Goal: Task Accomplishment & Management: Manage account settings

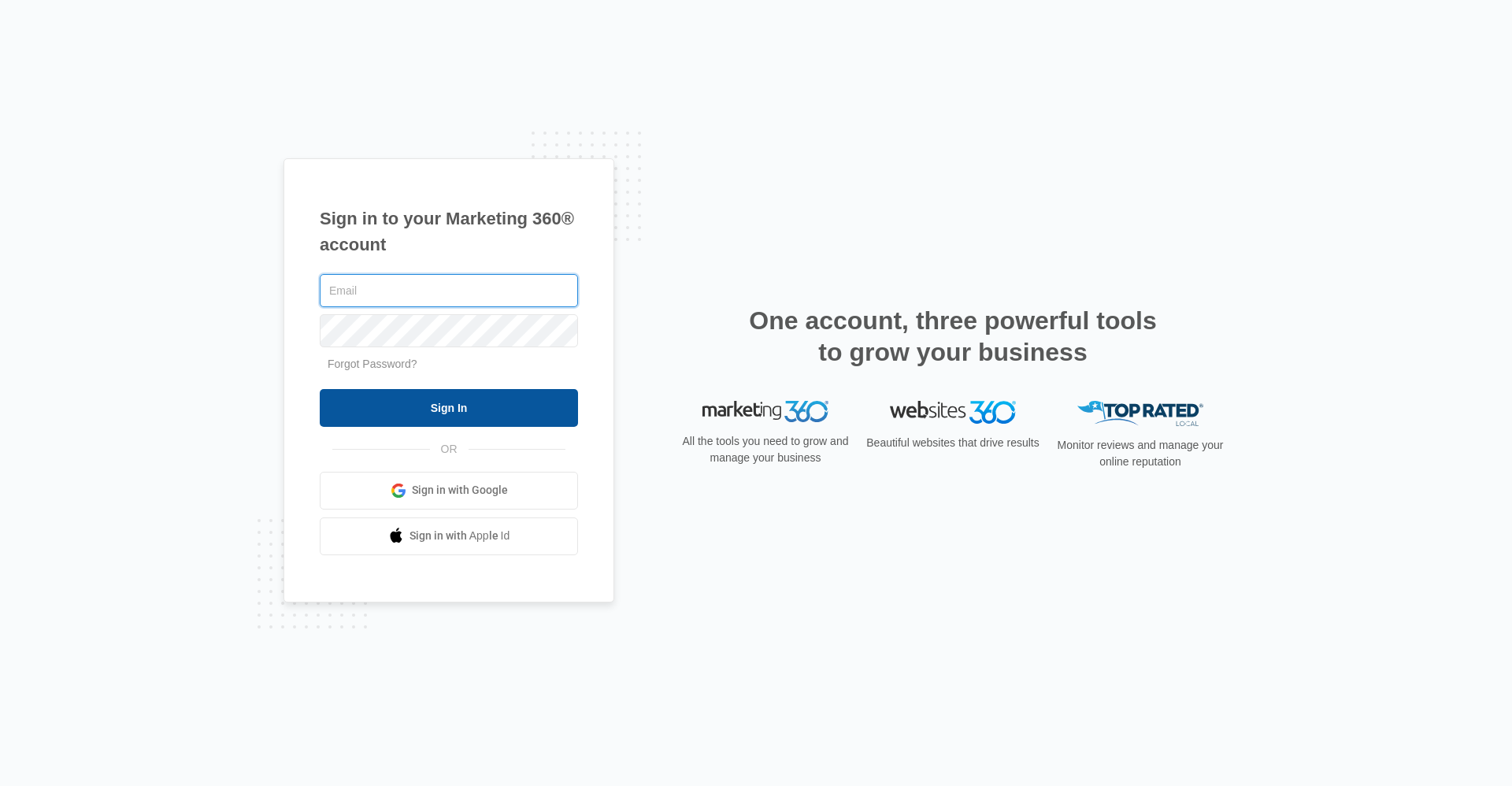
type input "Ridgelease@vintage-corp.com"
click at [452, 412] on input "Sign In" at bounding box center [449, 407] width 259 height 38
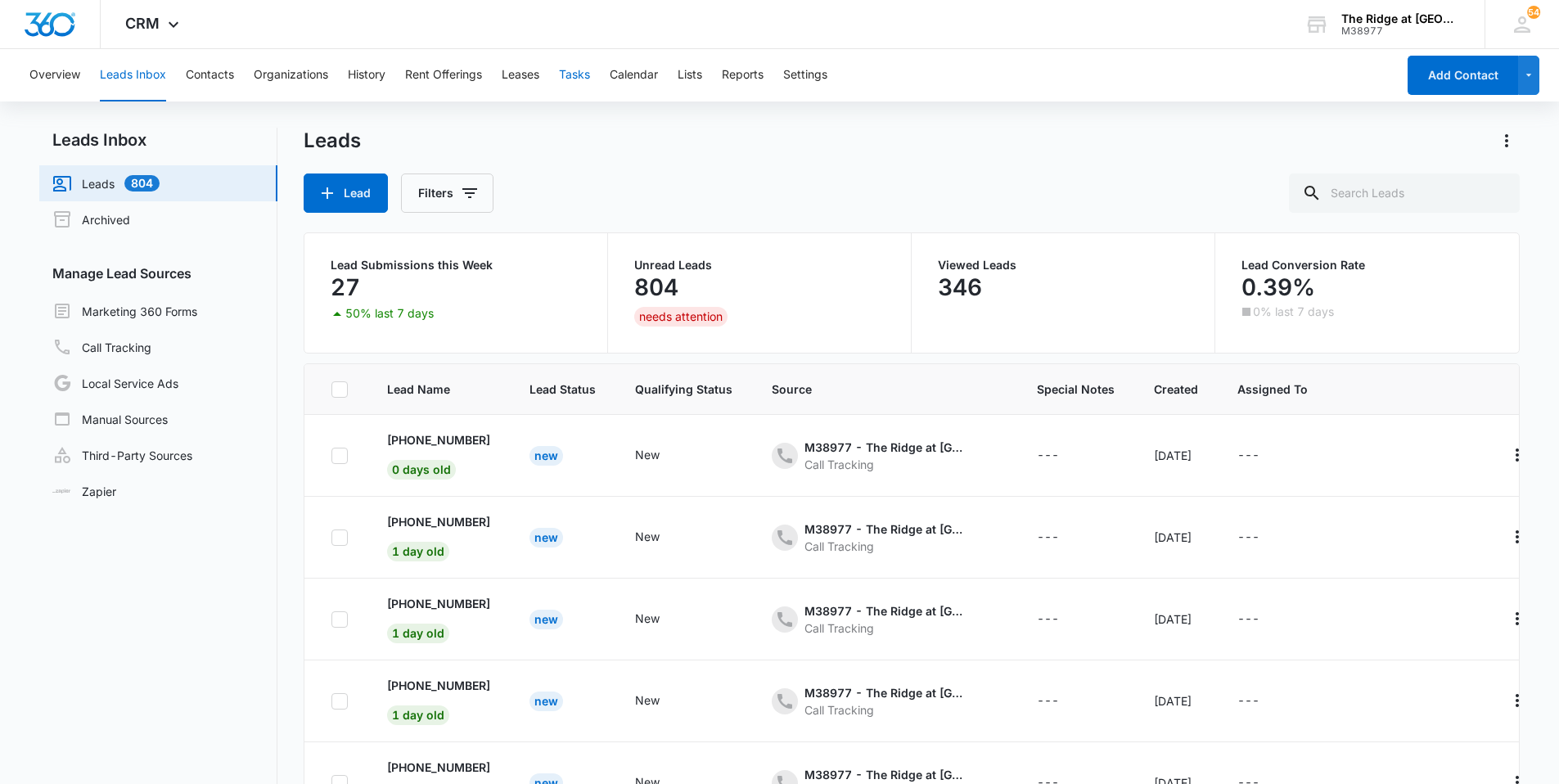
click at [572, 72] on button "Tasks" at bounding box center [575, 75] width 31 height 52
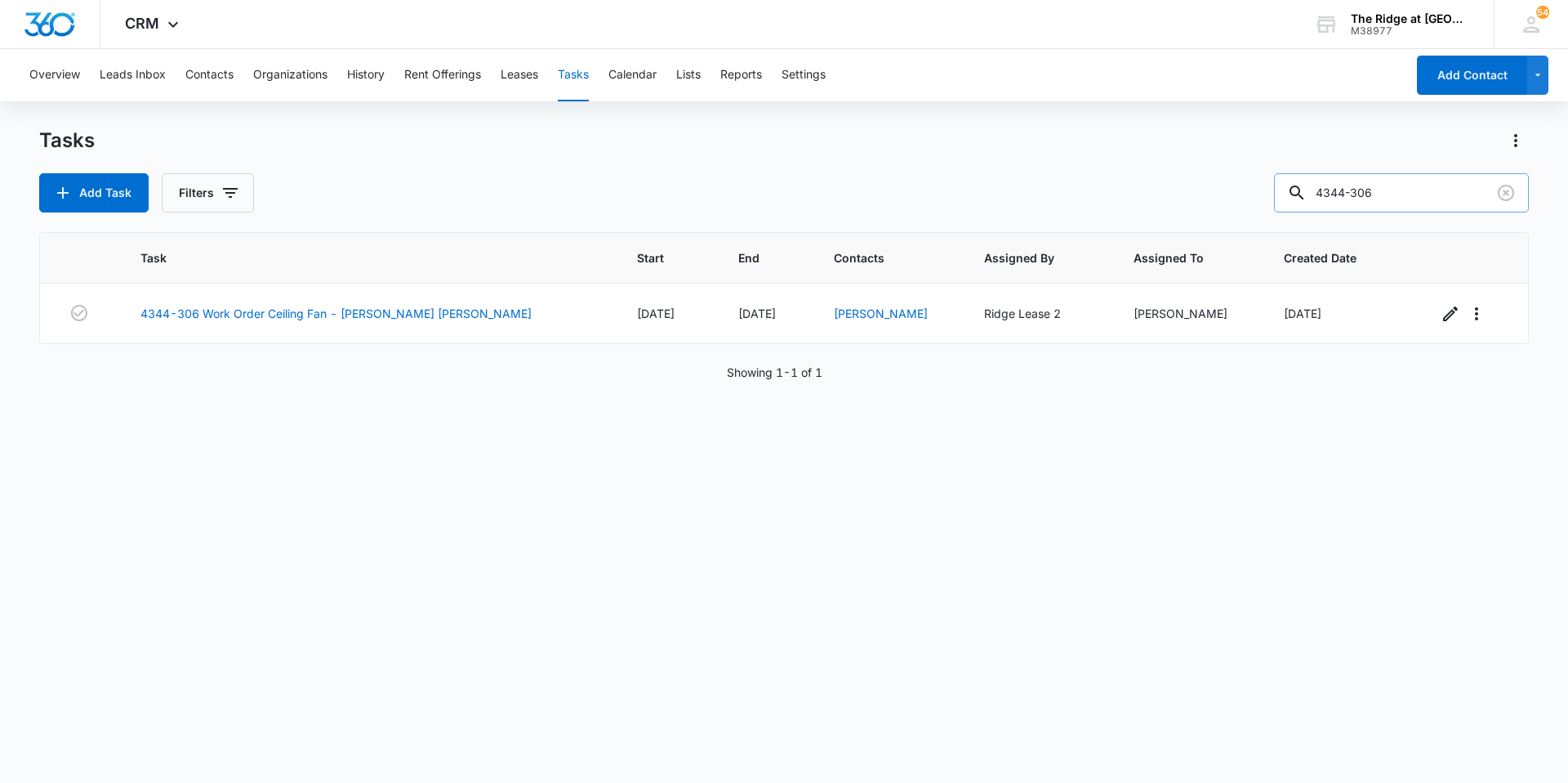
drag, startPoint x: 1424, startPoint y: 195, endPoint x: 1327, endPoint y: 211, distance: 98.3
click at [1327, 211] on input "4344-306" at bounding box center [1402, 192] width 255 height 39
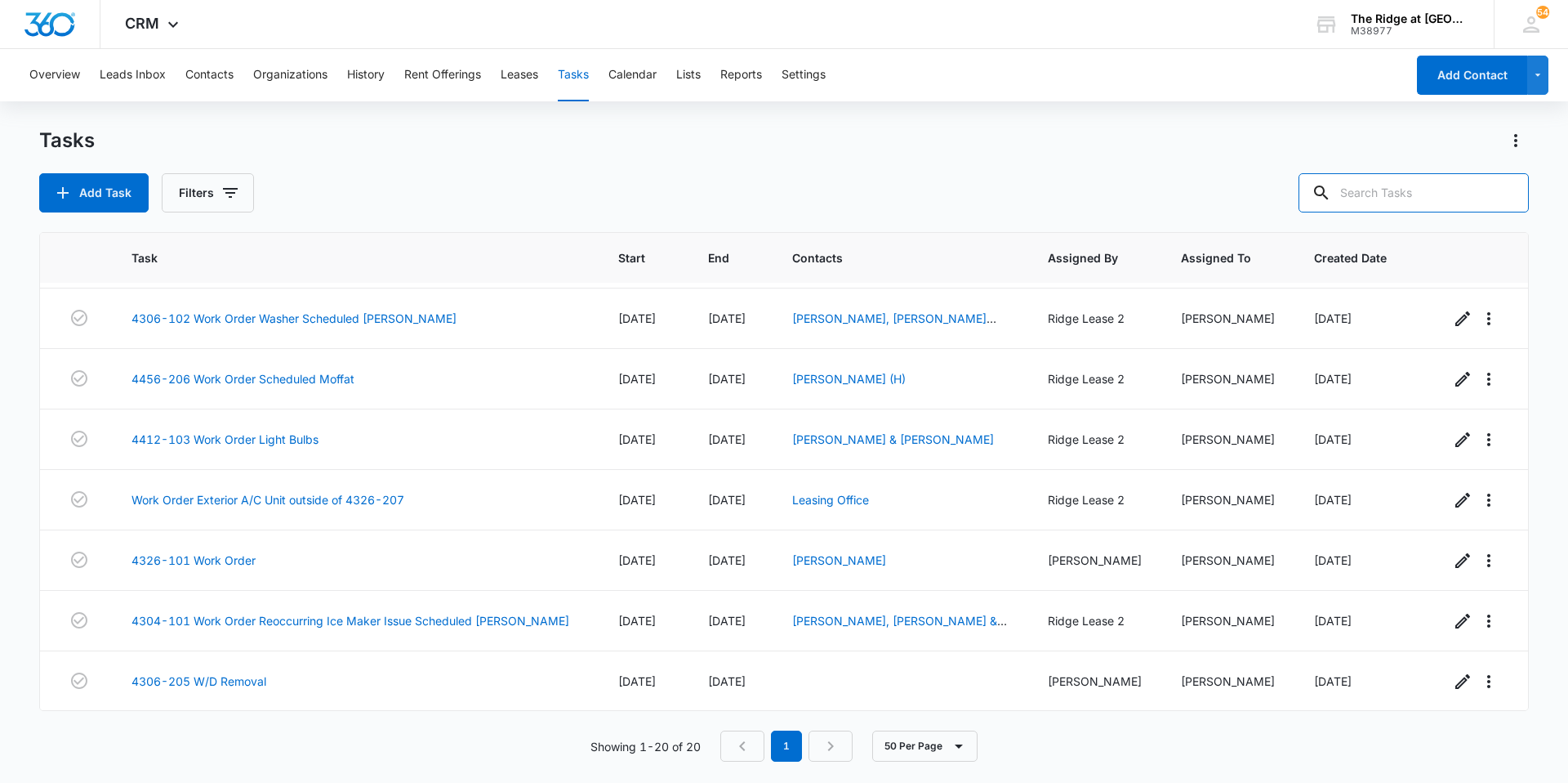
scroll to position [782, 0]
click at [235, 195] on icon "button" at bounding box center [230, 192] width 20 height 20
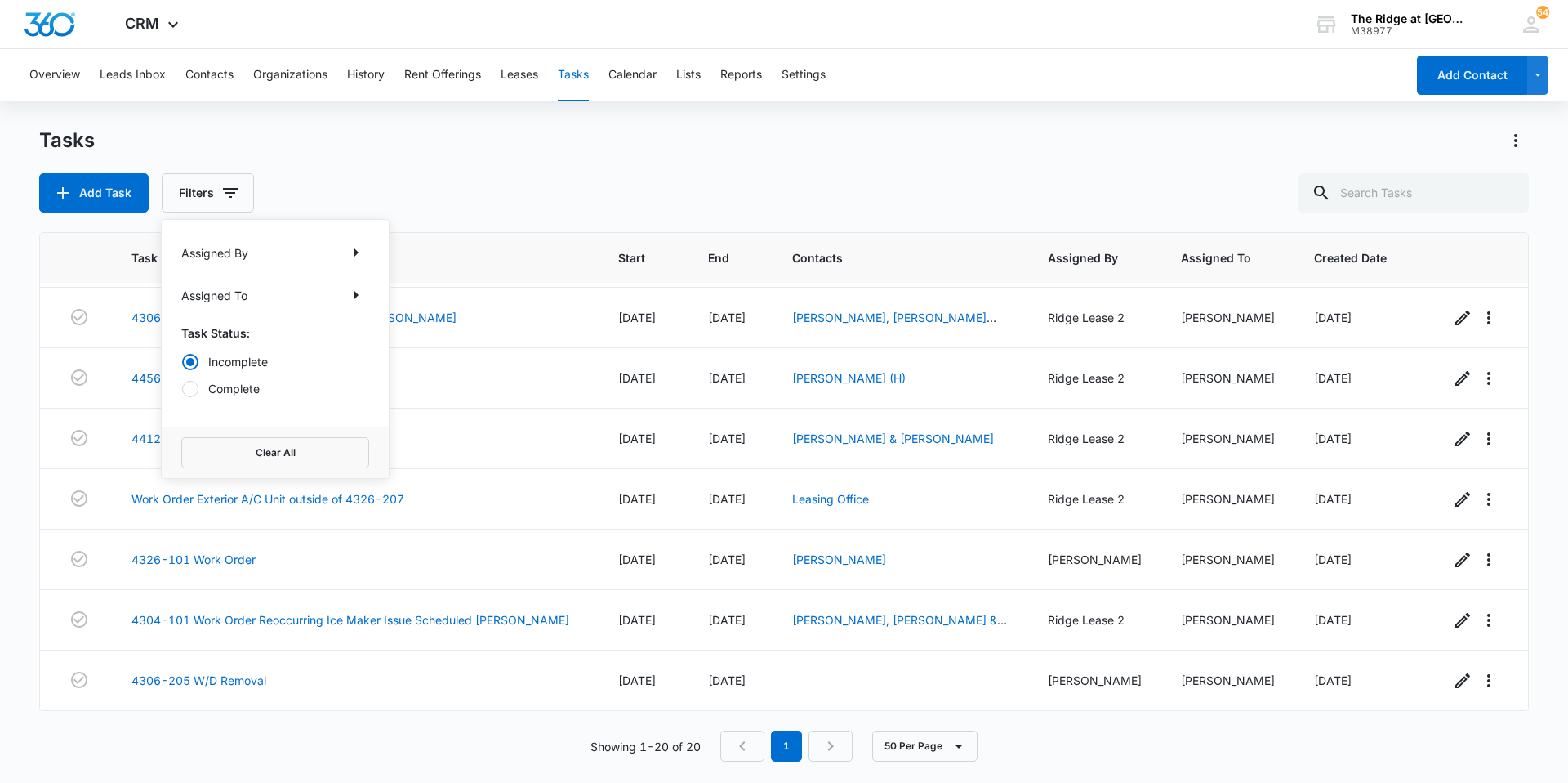
click at [238, 388] on label "Complete" at bounding box center [276, 388] width 188 height 17
click at [182, 388] on input "Complete" at bounding box center [182, 388] width 1 height 1
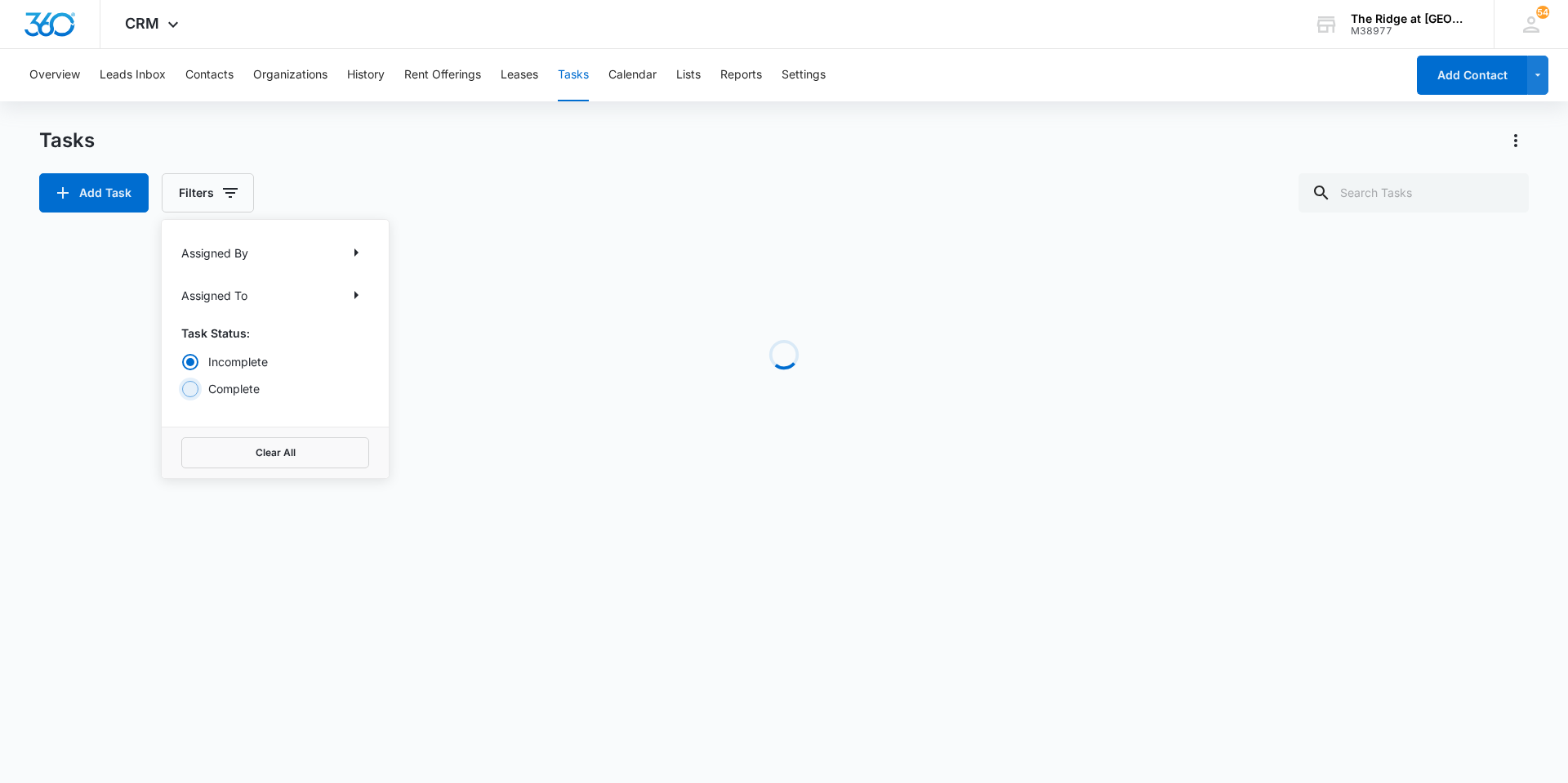
radio input "false"
radio input "true"
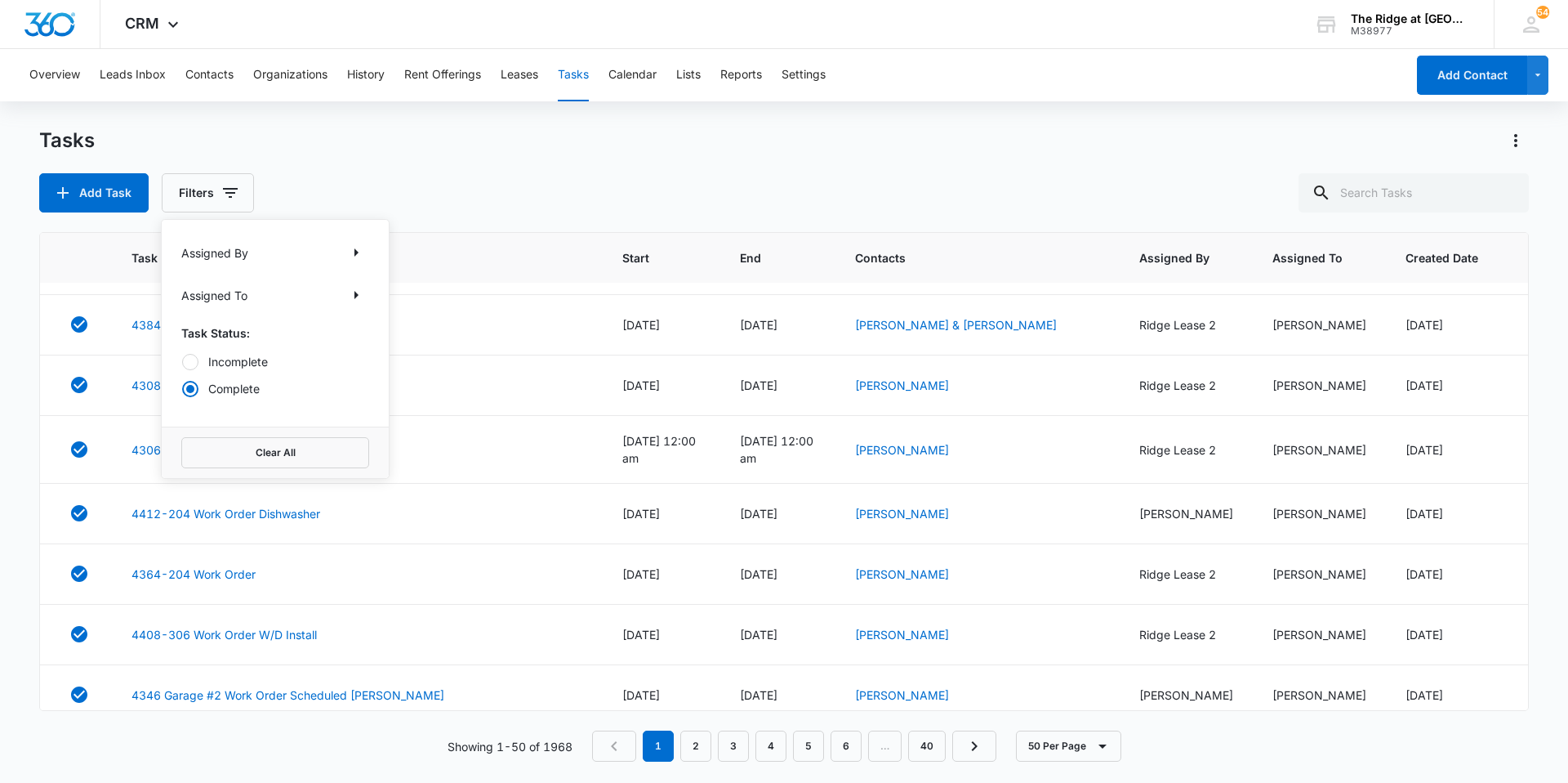
click at [474, 148] on div "Tasks" at bounding box center [784, 140] width 1489 height 26
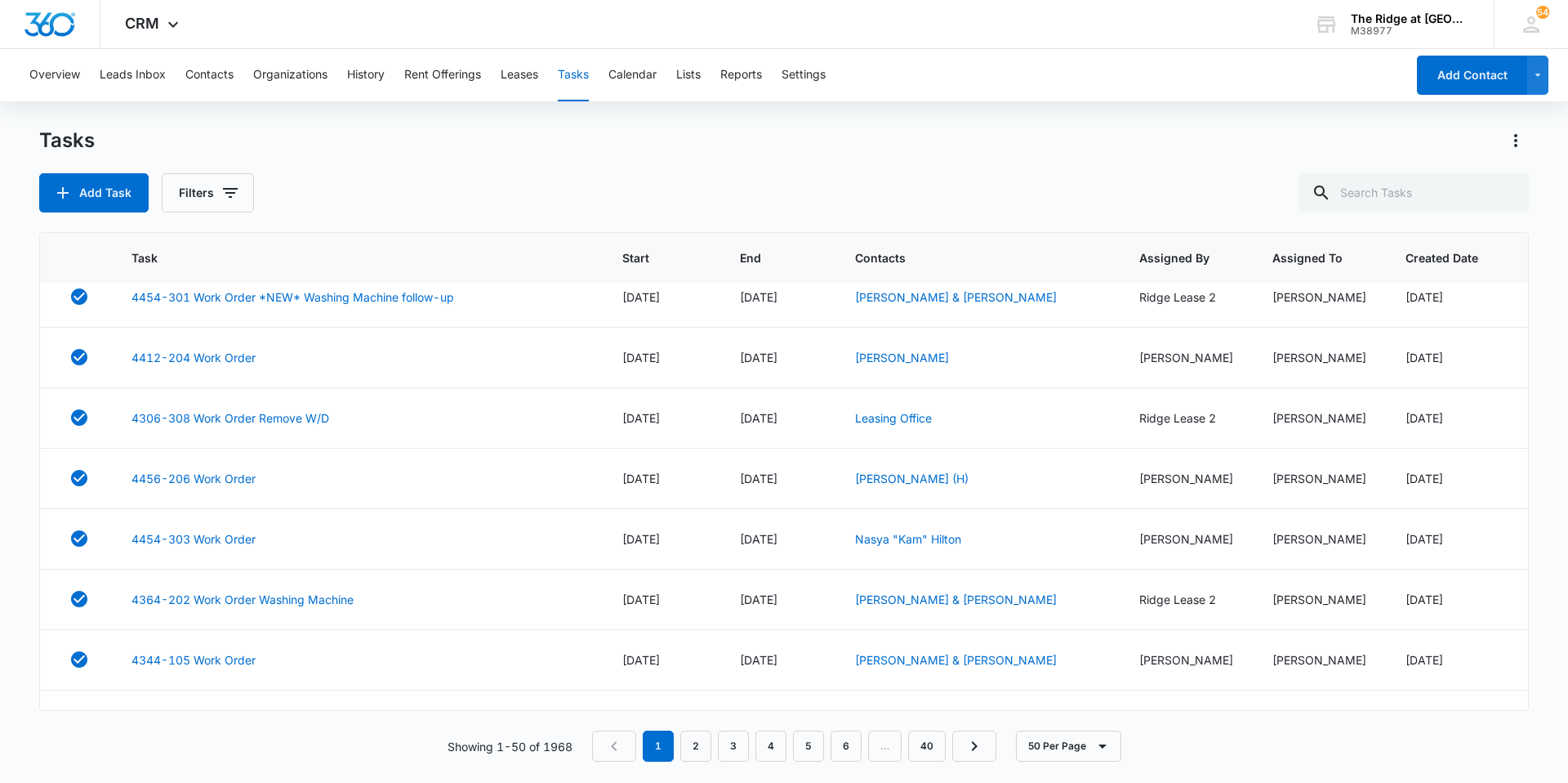
scroll to position [2611, 0]
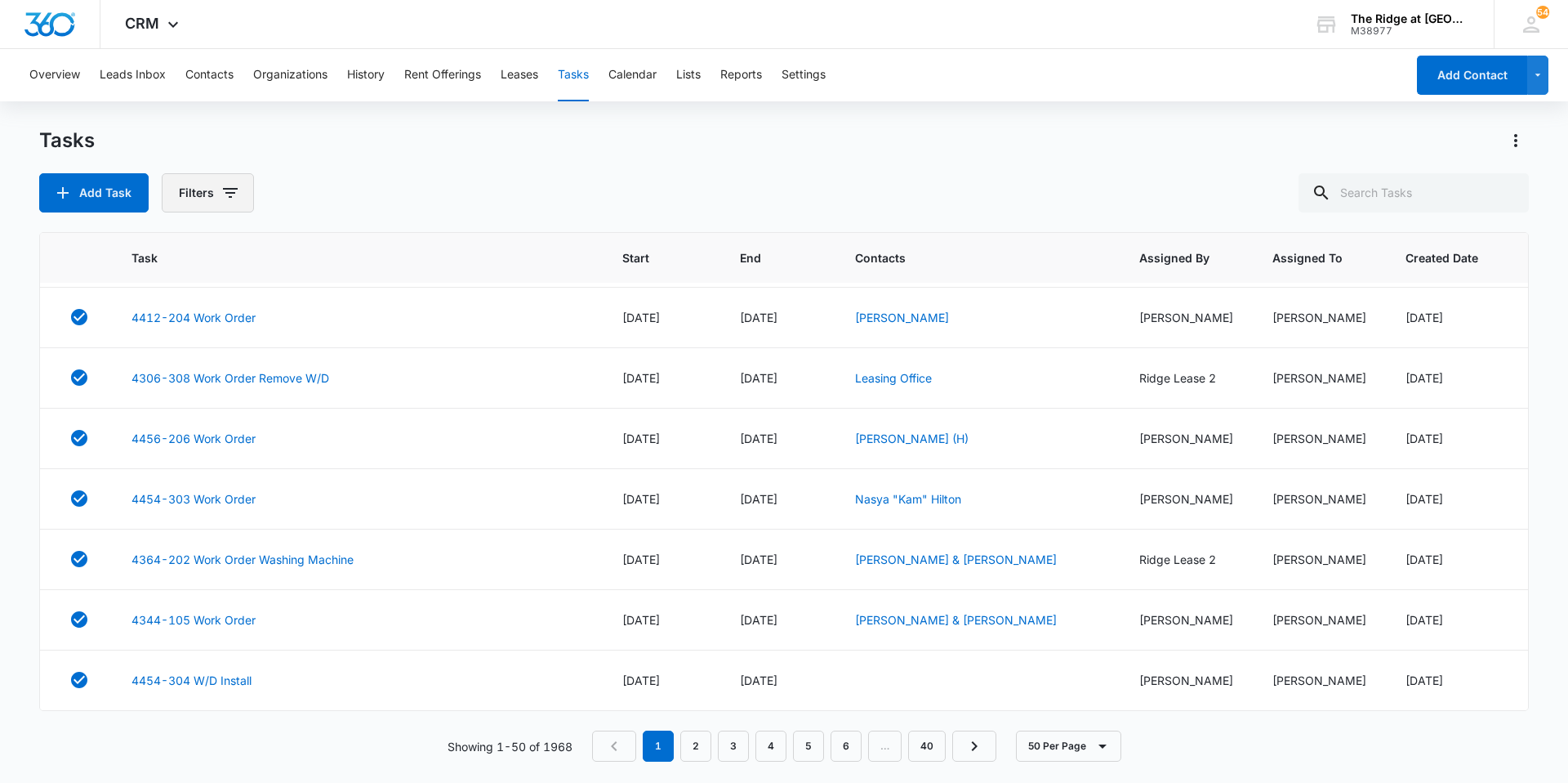
click at [228, 193] on icon "button" at bounding box center [229, 193] width 14 height 10
click at [217, 363] on label "Incomplete" at bounding box center [276, 362] width 188 height 17
click at [182, 362] on input "Incomplete" at bounding box center [182, 362] width 1 height 1
radio input "true"
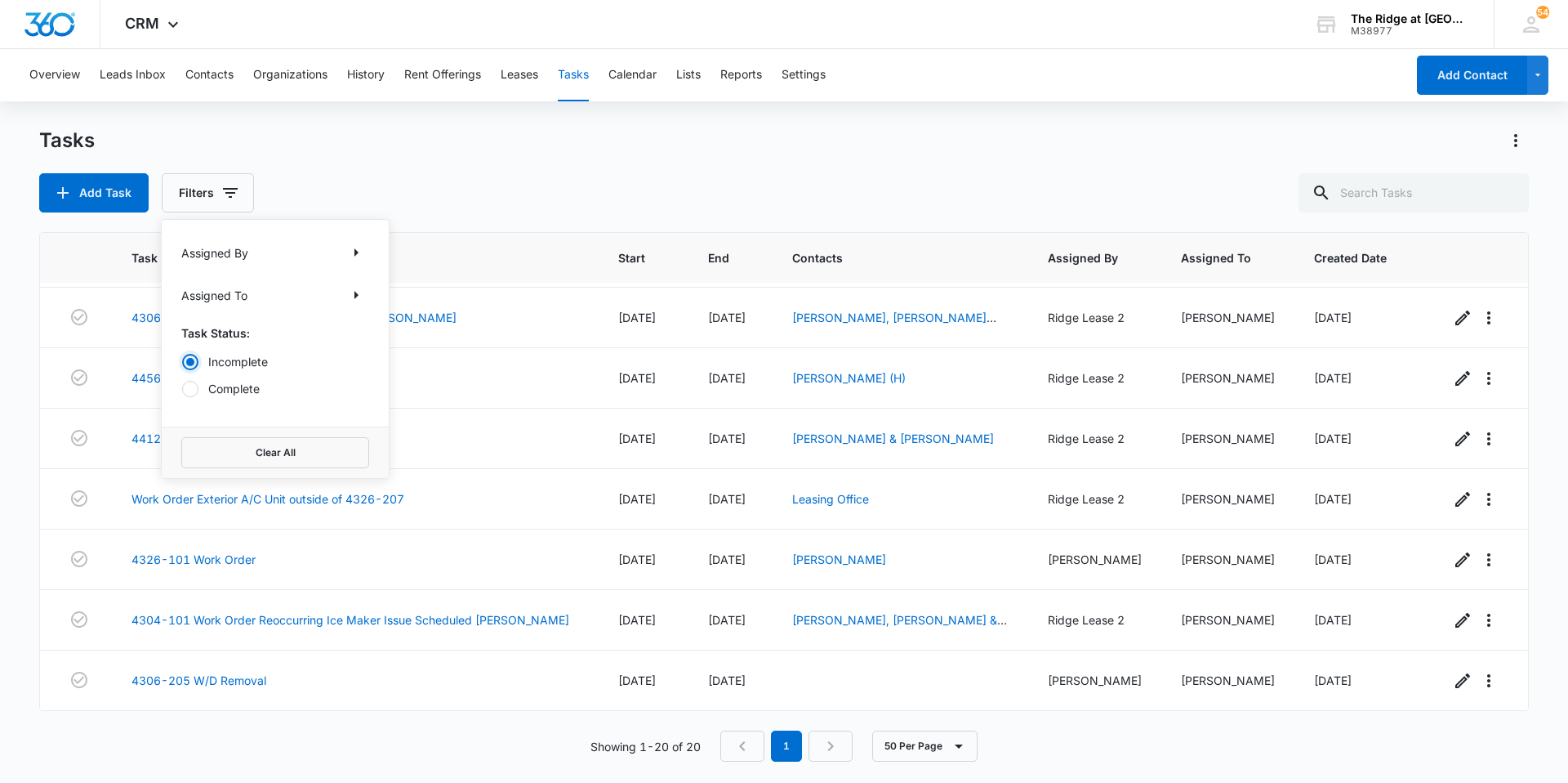
scroll to position [782, 0]
click at [464, 159] on div "Tasks Add Task Filters Assigned By Assigned To Task Status: Incomplete Complete…" at bounding box center [784, 169] width 1489 height 85
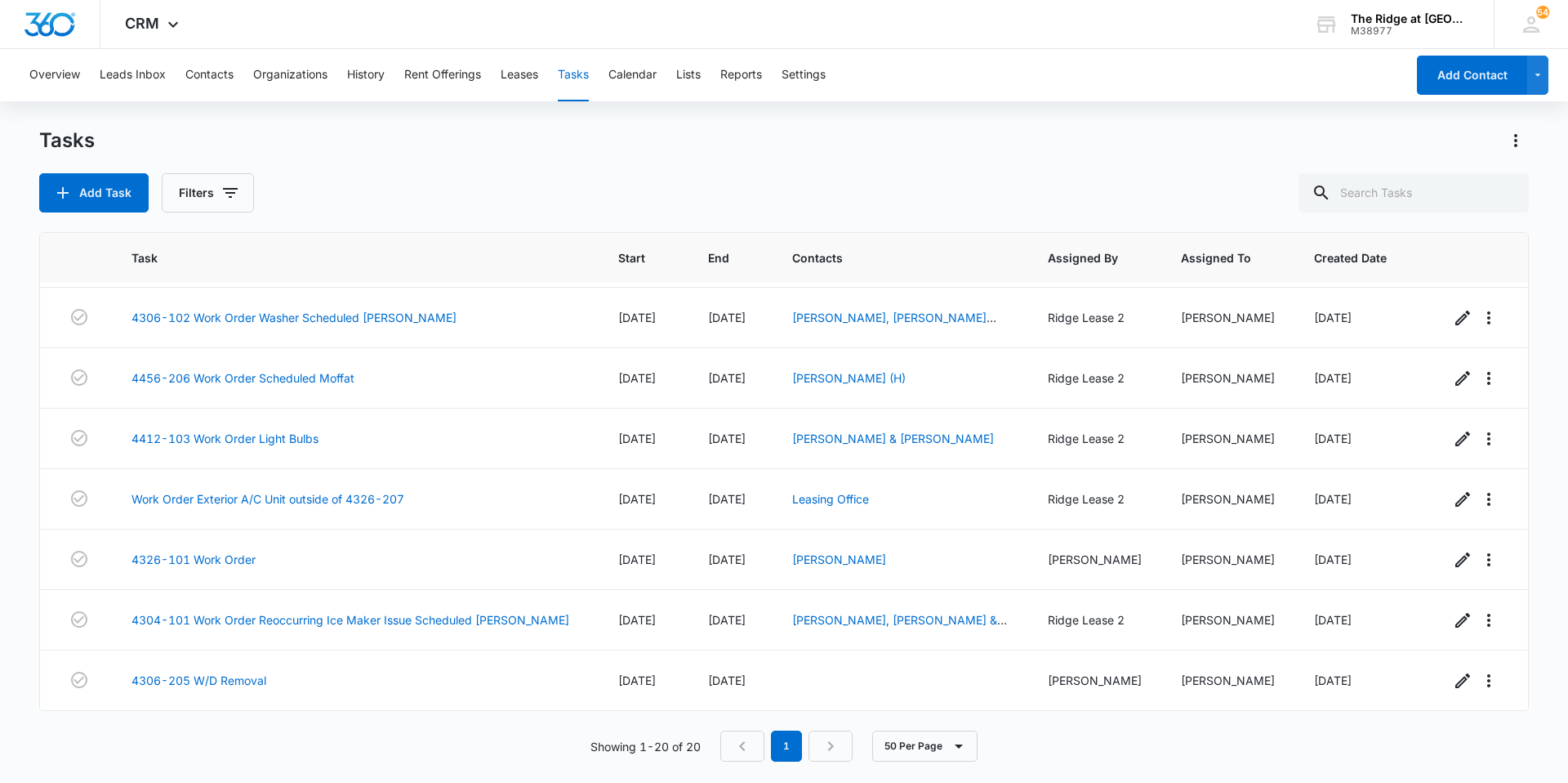
click at [824, 742] on nav "1" at bounding box center [785, 746] width 132 height 31
click at [853, 742] on nav "1" at bounding box center [785, 746] width 132 height 31
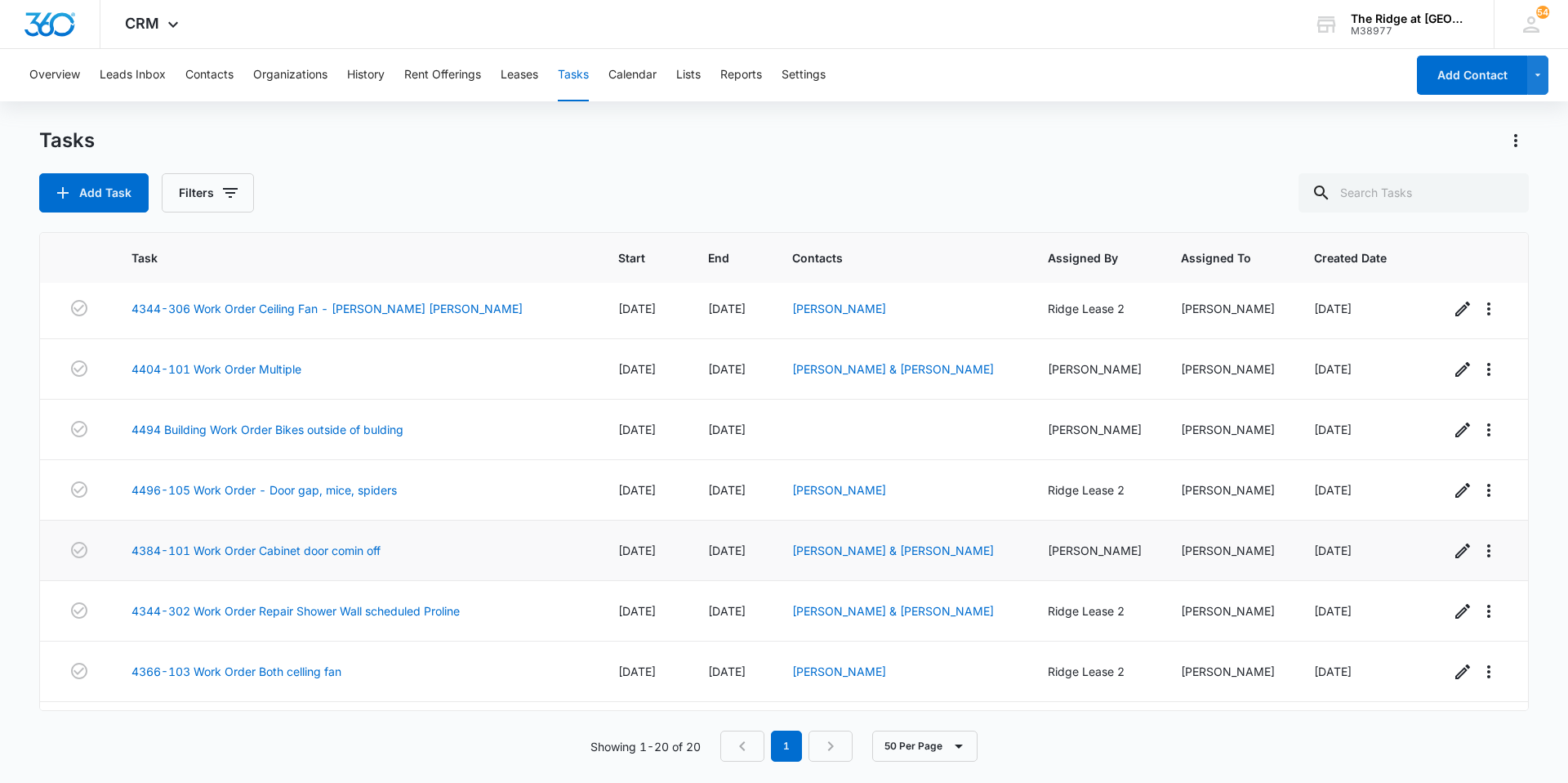
scroll to position [0, 0]
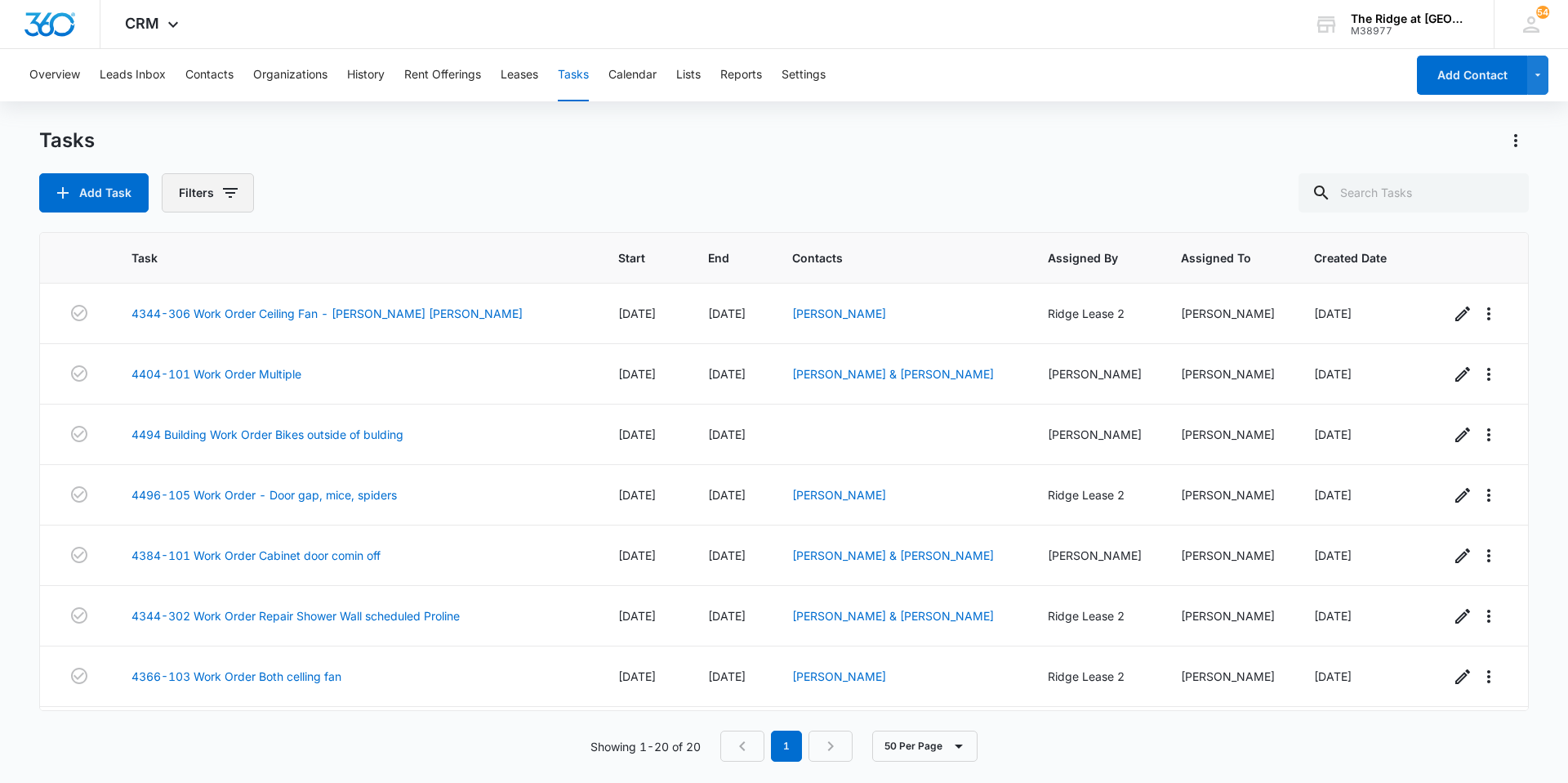
click at [239, 182] on button "Filters" at bounding box center [207, 192] width 92 height 39
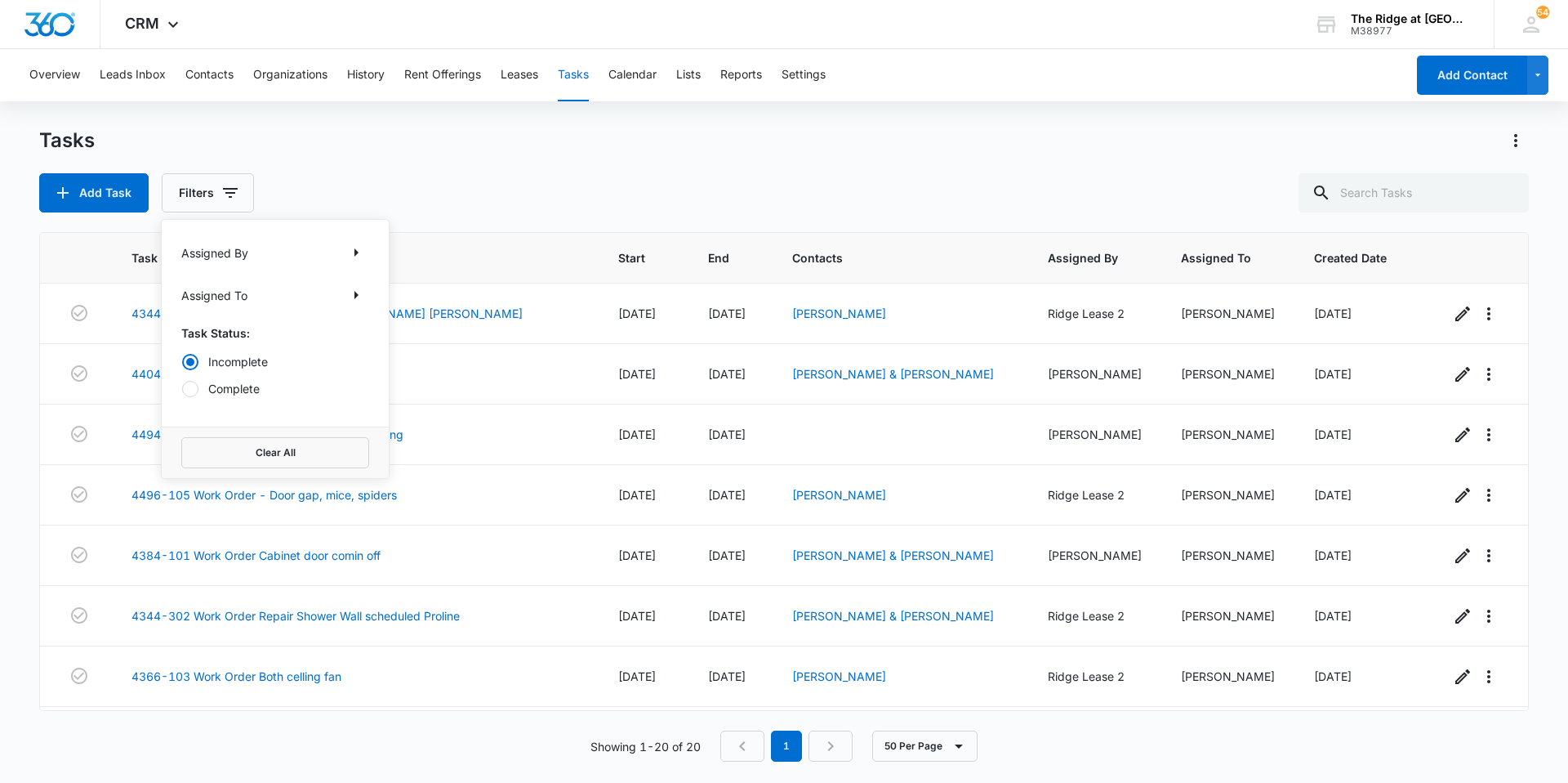
click at [234, 391] on label "Complete" at bounding box center [276, 388] width 188 height 17
click at [182, 389] on input "Complete" at bounding box center [182, 388] width 1 height 1
radio input "false"
radio input "true"
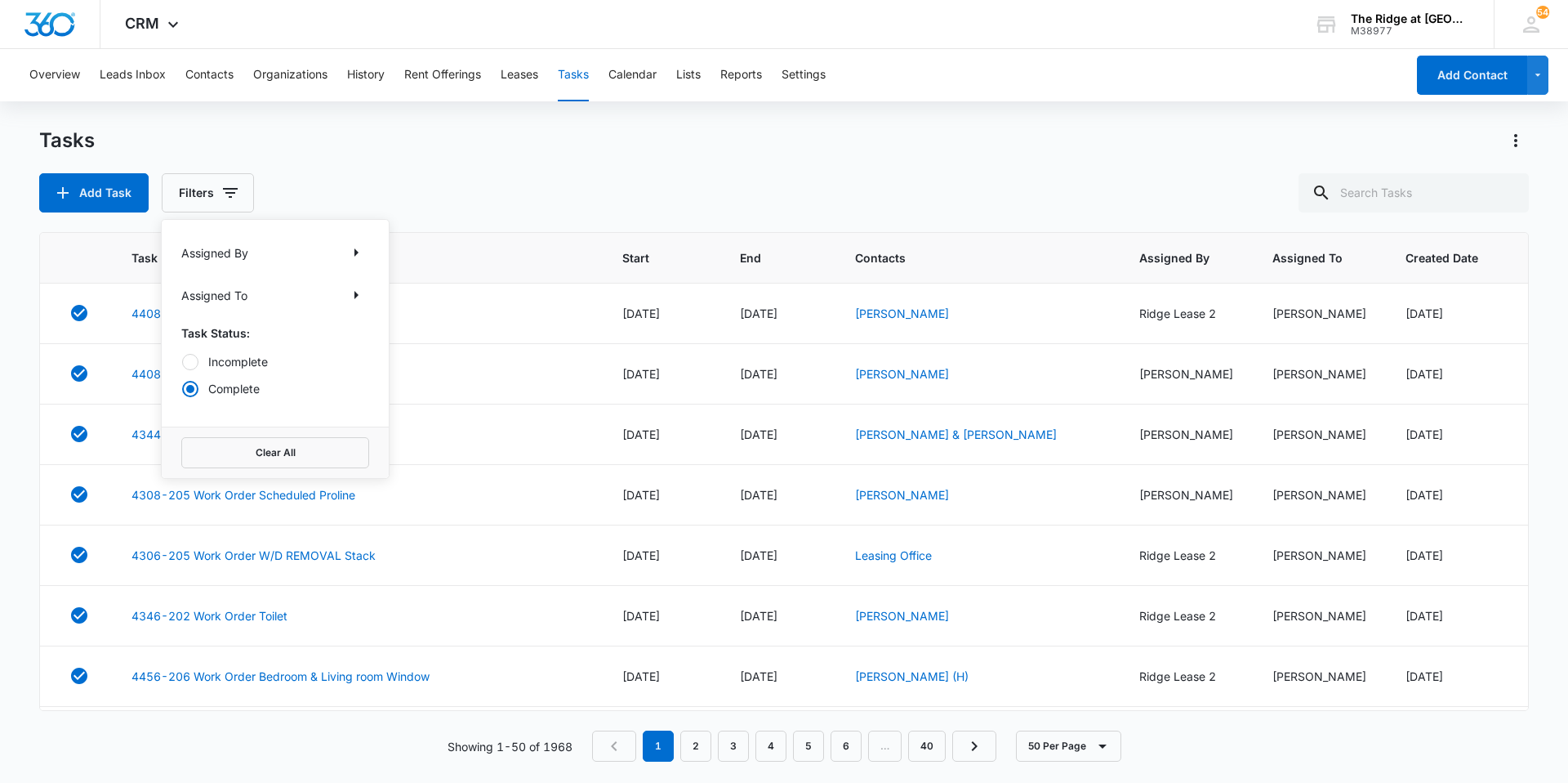
click at [481, 170] on div "Tasks Add Task Filters Assigned By Assigned To Task Status: Incomplete Complete…" at bounding box center [784, 169] width 1489 height 85
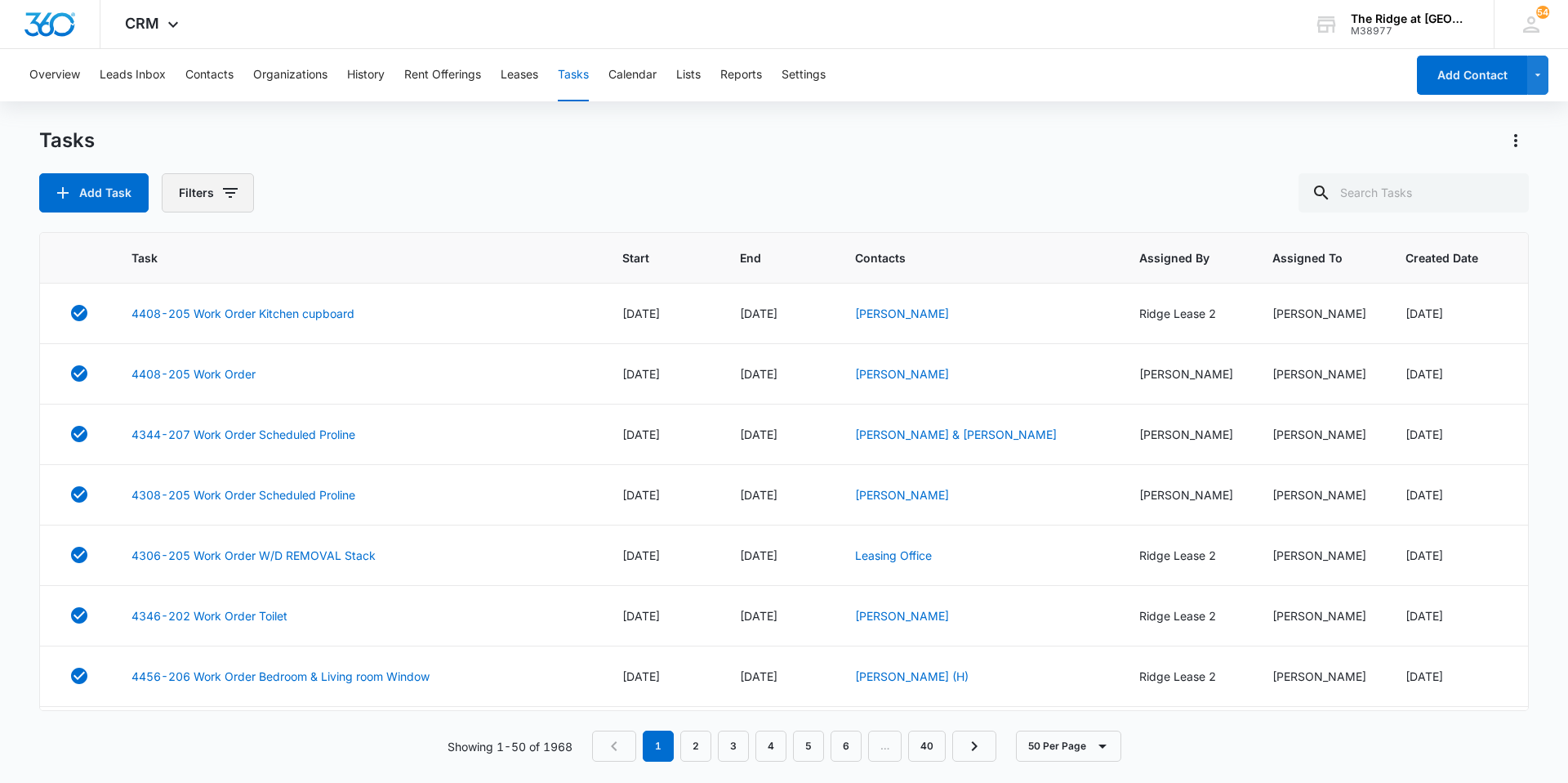
click at [228, 186] on icon "button" at bounding box center [230, 192] width 20 height 20
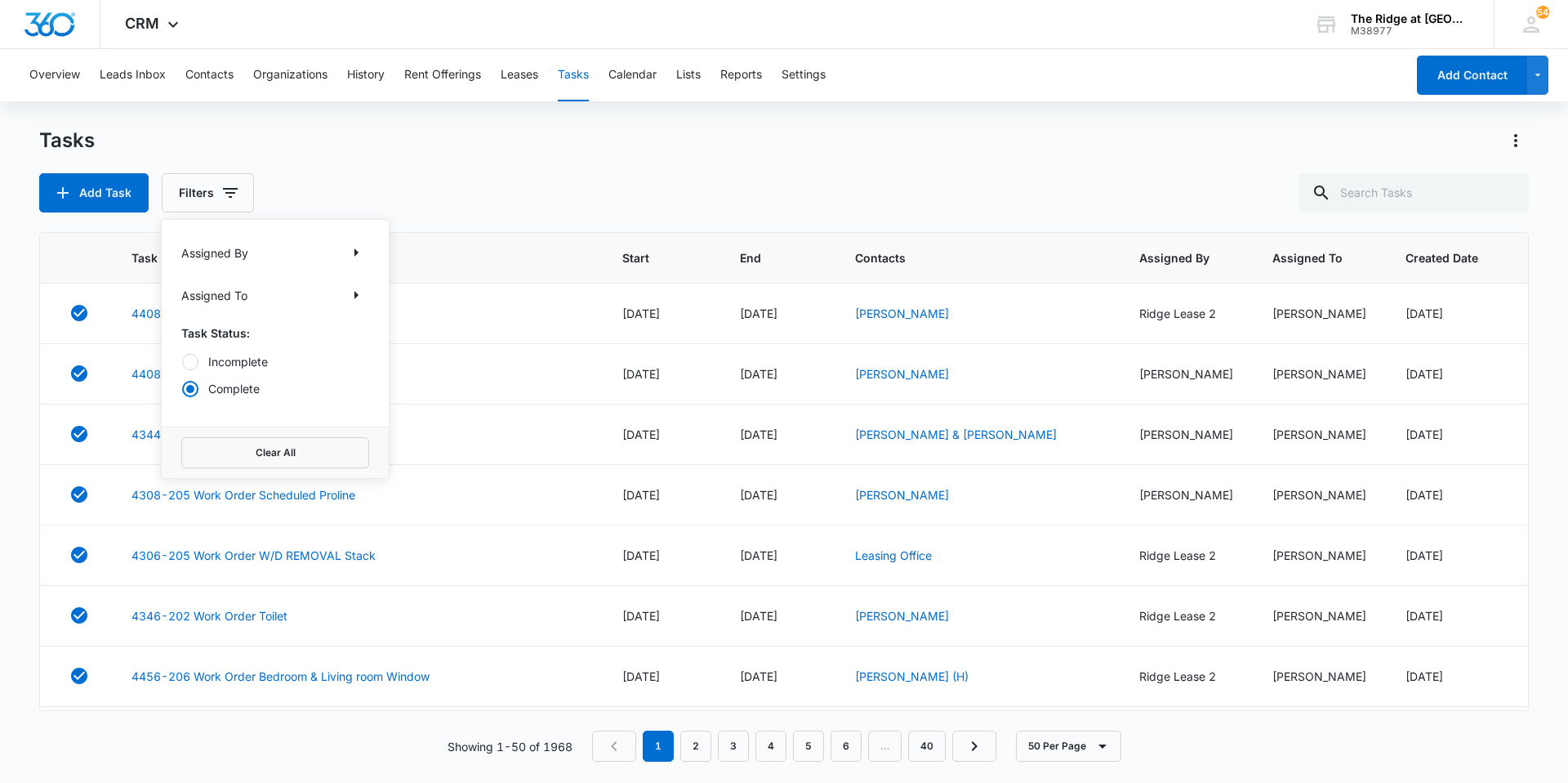
click at [231, 376] on div "Incomplete Complete" at bounding box center [276, 375] width 188 height 44
click at [238, 367] on label "Incomplete" at bounding box center [276, 362] width 188 height 17
click at [182, 362] on input "Incomplete" at bounding box center [182, 362] width 1 height 1
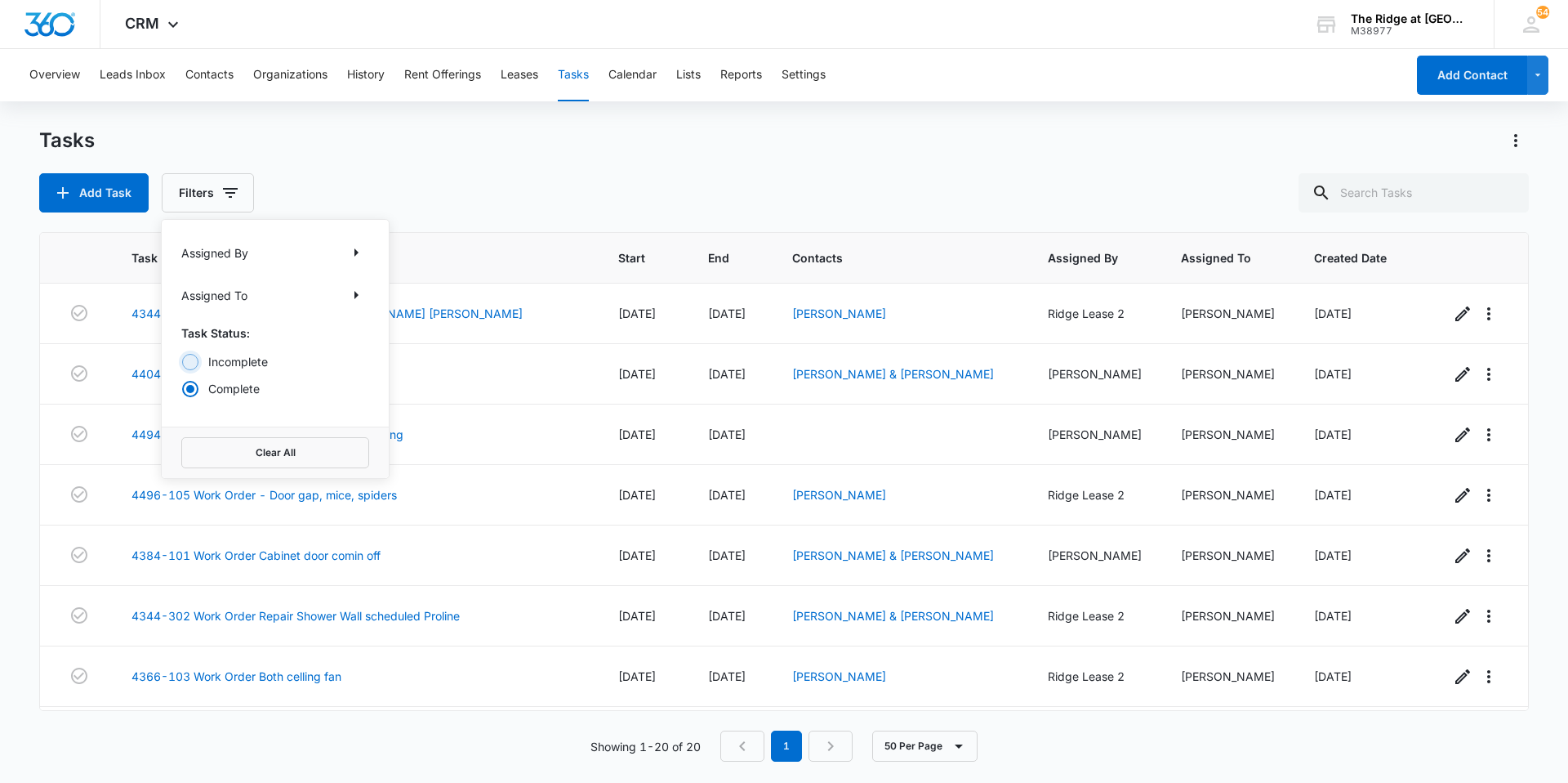
radio input "true"
click at [501, 176] on div "Add Task Filters Assigned By Assigned To Task Status: Incomplete Complete Clear…" at bounding box center [784, 192] width 1489 height 39
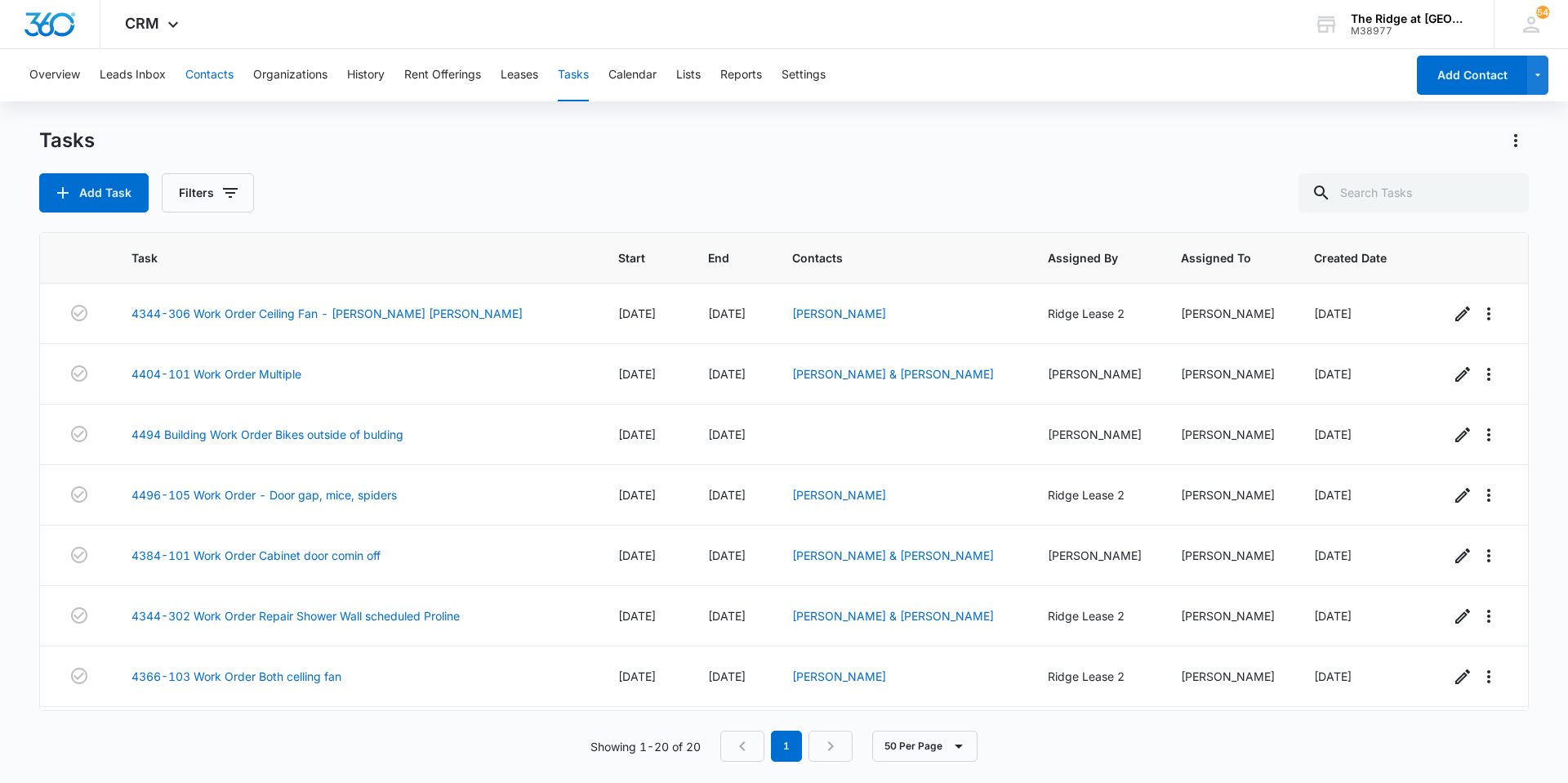
click at [202, 71] on button "Contacts" at bounding box center [209, 75] width 48 height 52
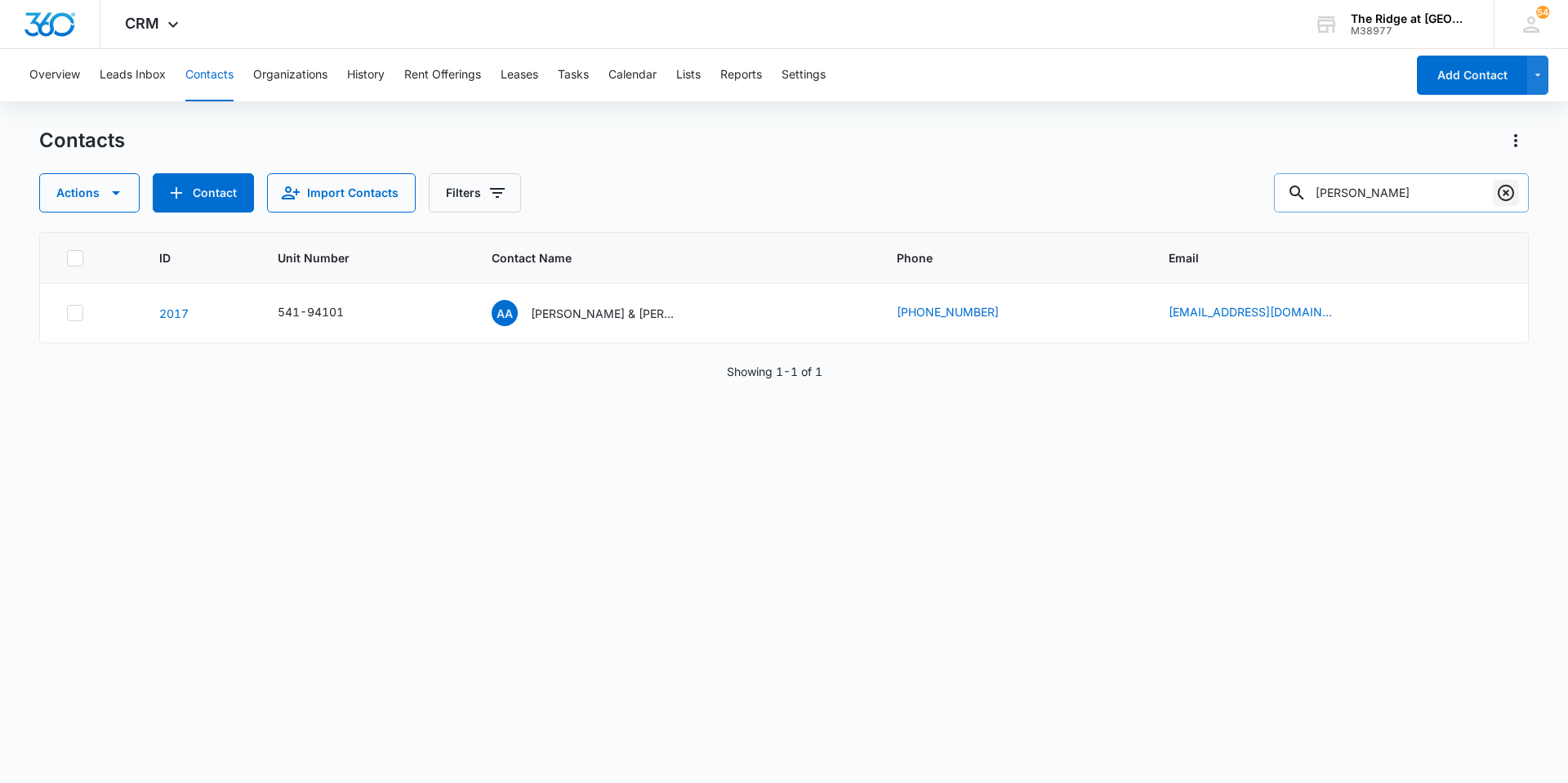
click at [1509, 195] on icon "Clear" at bounding box center [1505, 192] width 20 height 20
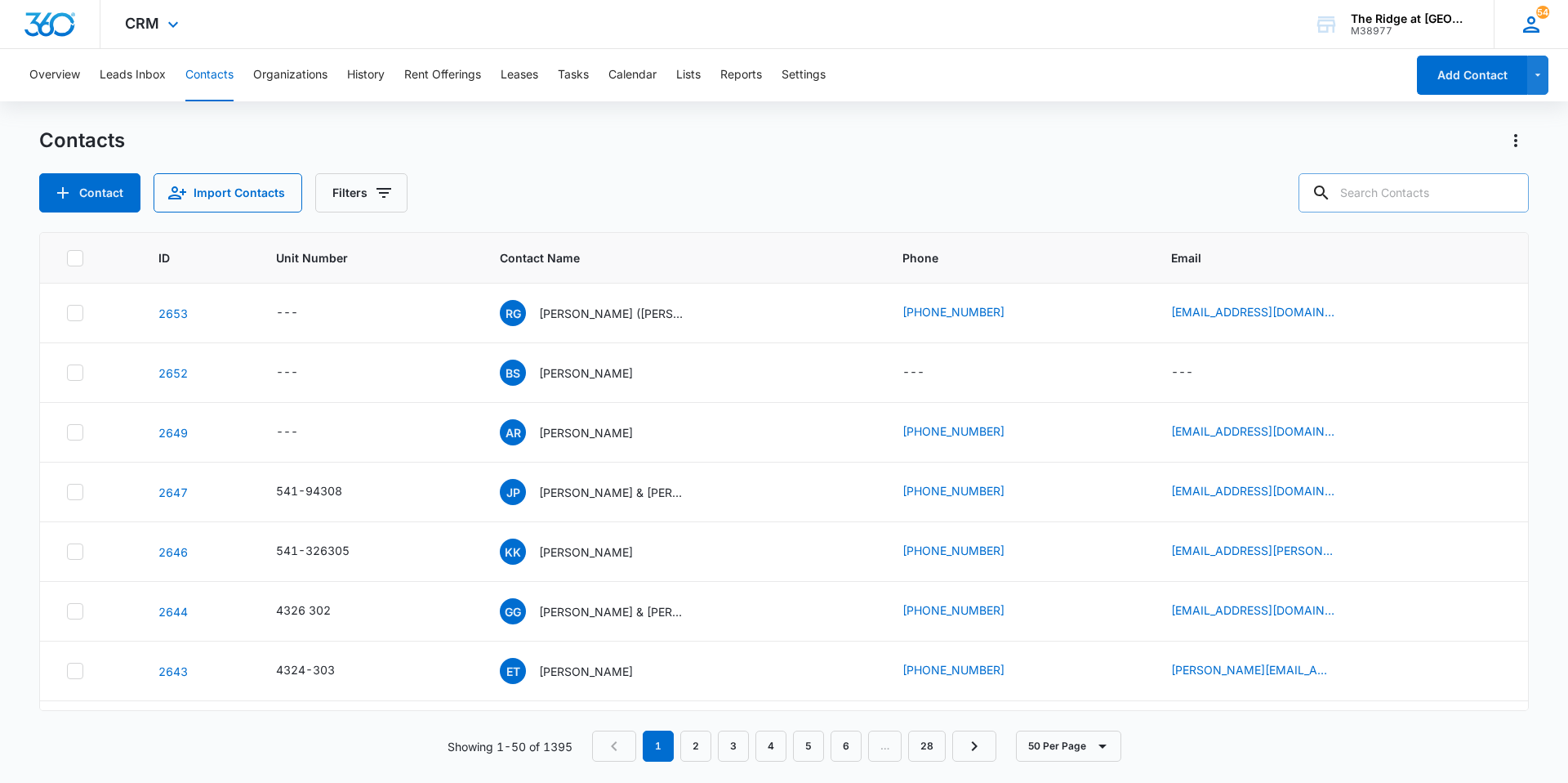
click at [1540, 35] on icon at bounding box center [1531, 25] width 25 height 25
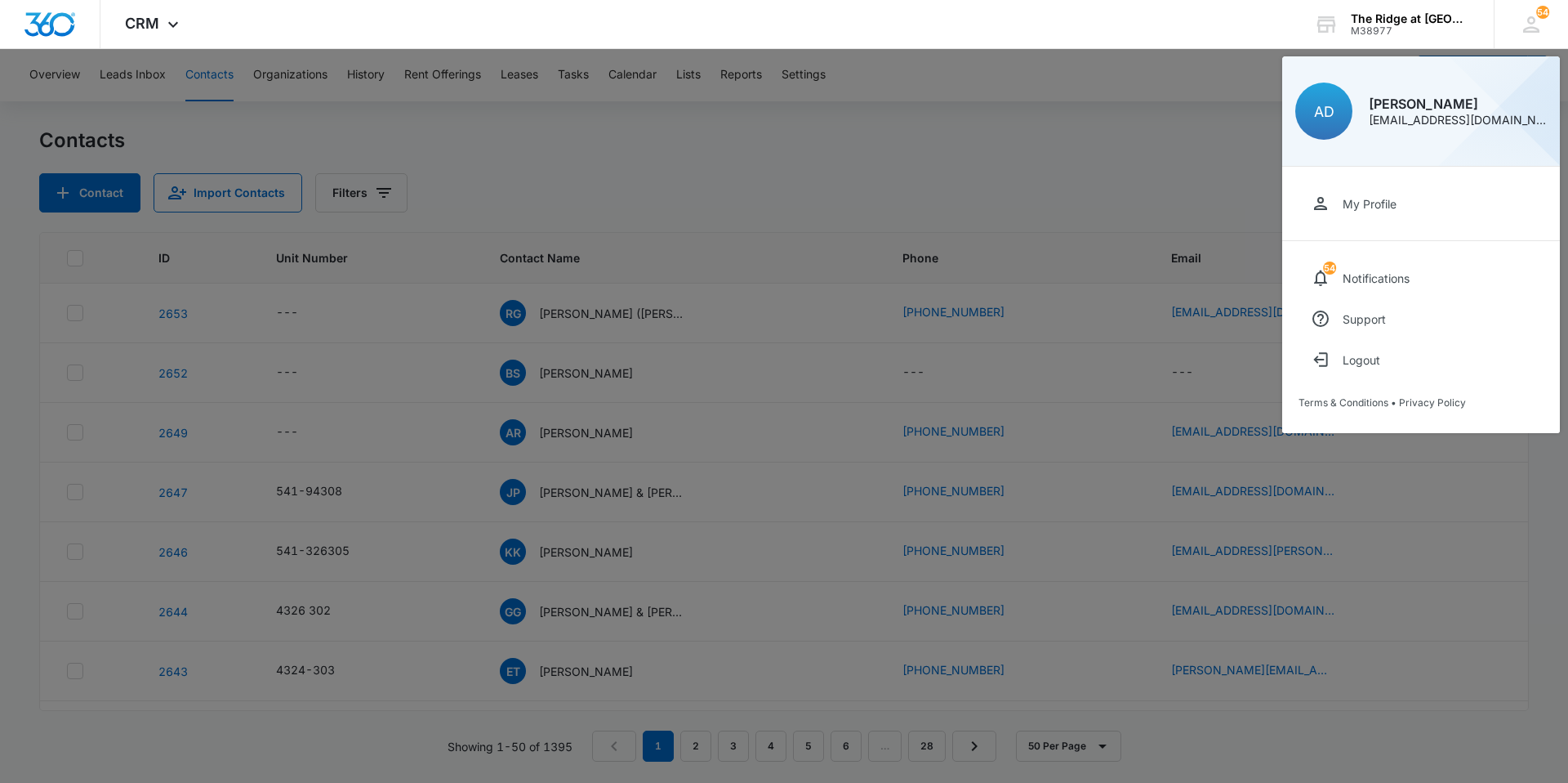
click at [1393, 199] on div "My Profile" at bounding box center [1369, 204] width 54 height 14
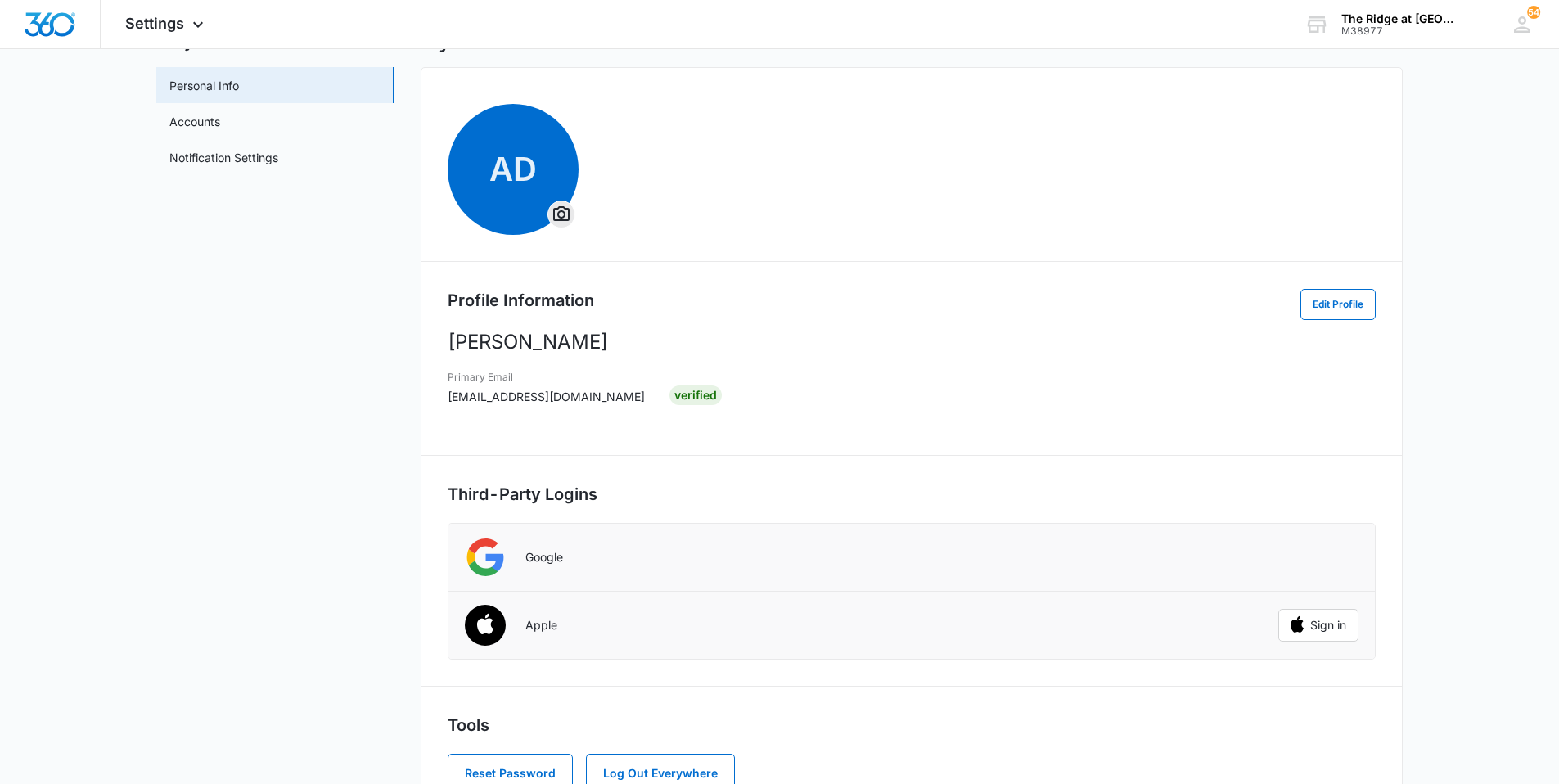
scroll to position [46, 0]
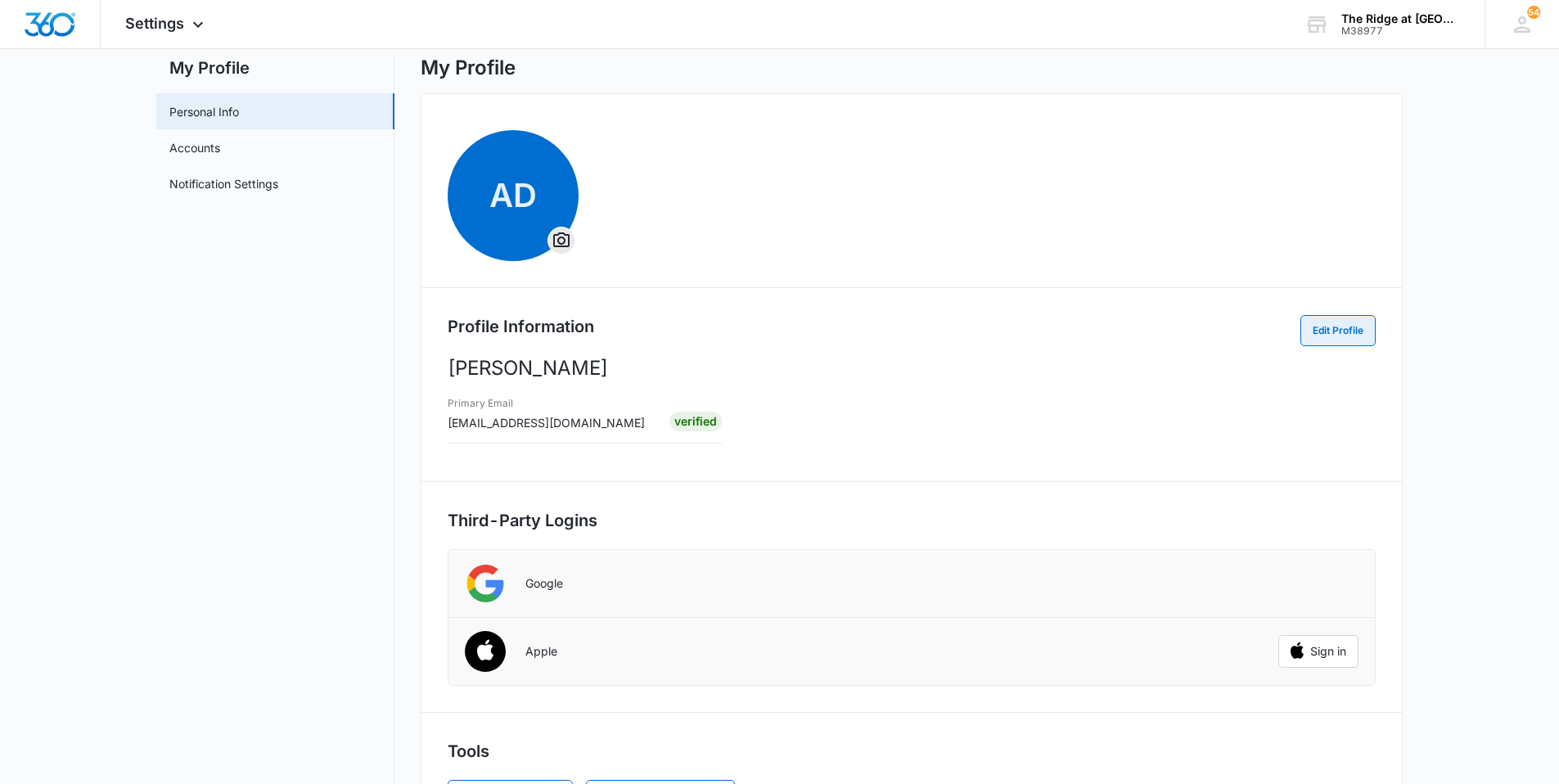
click at [1324, 331] on button "Edit Profile" at bounding box center [1338, 331] width 75 height 31
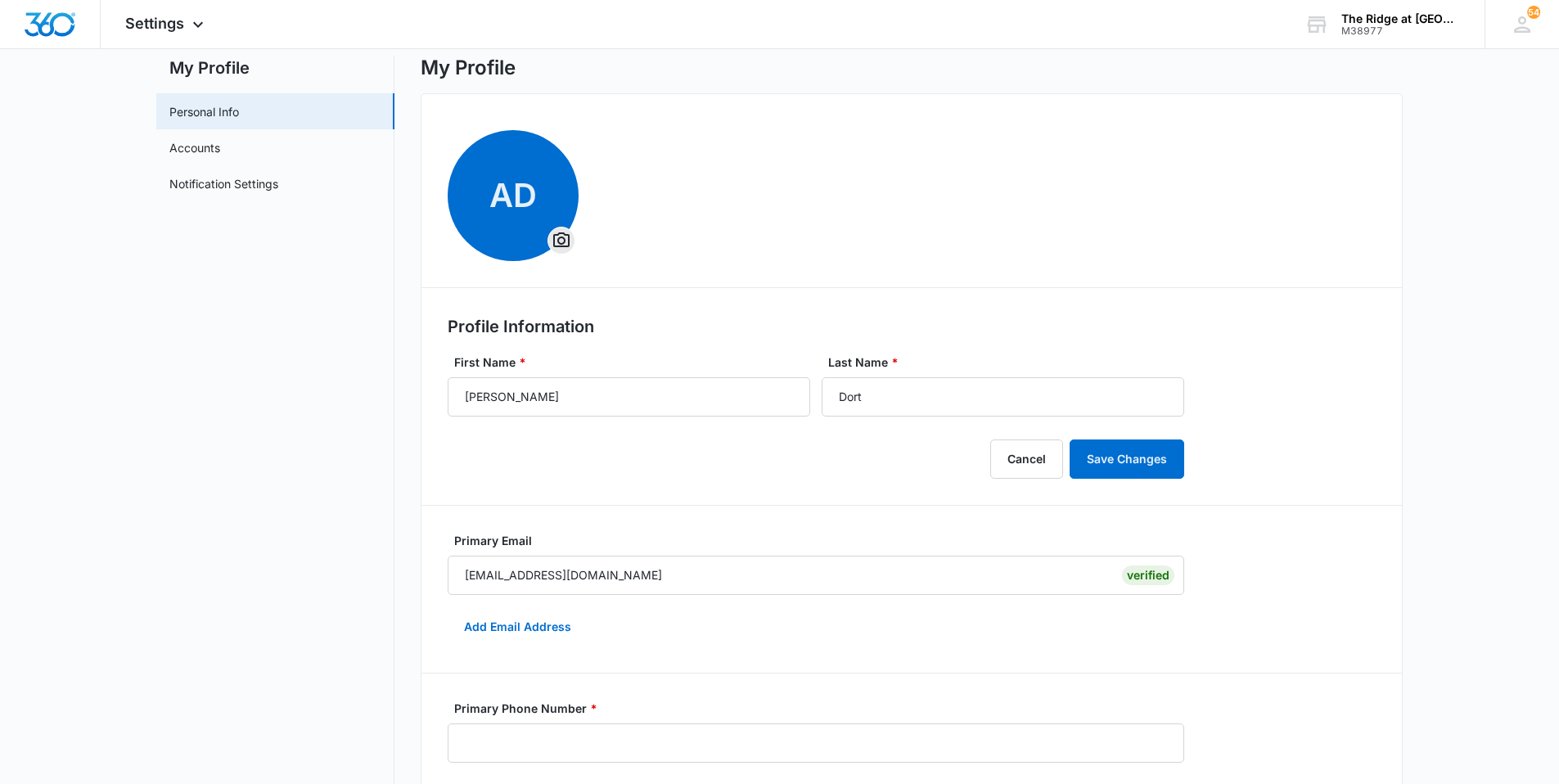
click at [1530, 377] on main "My Profile Personal Info Accounts Notification Settings My Profile AD Profile I…" at bounding box center [780, 659] width 1559 height 1208
drag, startPoint x: 513, startPoint y: 400, endPoint x: 452, endPoint y: 412, distance: 62.2
click at [452, 412] on input "Aubrey" at bounding box center [629, 396] width 362 height 39
type input "Jade"
click at [897, 403] on input "Dort" at bounding box center [1002, 396] width 362 height 39
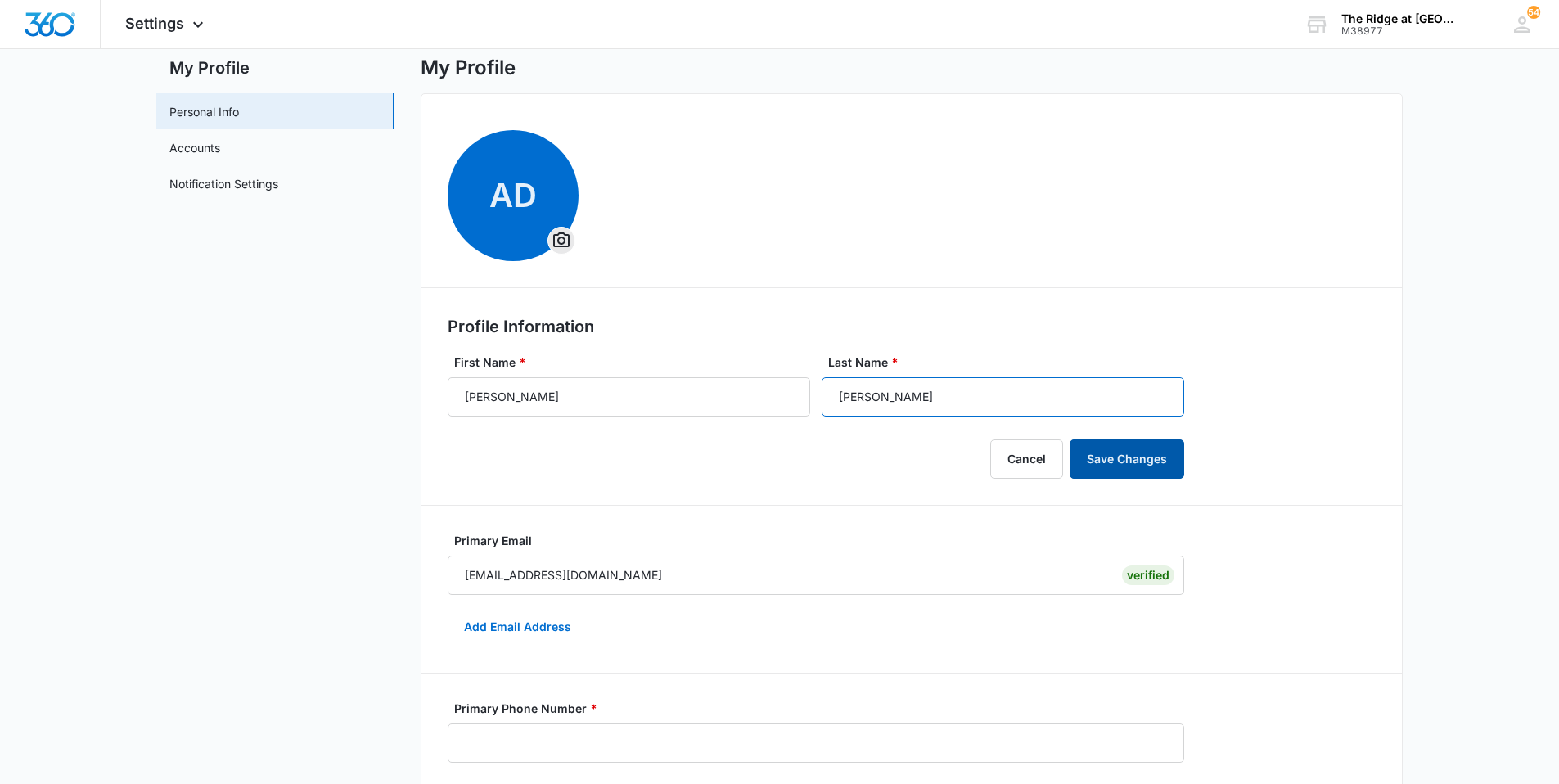
type input "Darnell"
click at [1139, 466] on button "Save Changes" at bounding box center [1126, 458] width 114 height 39
click at [85, 30] on div at bounding box center [51, 24] width 101 height 49
click at [49, 49] on div "Settings Apps Reputation Websites Forms CRM Email Social Content Intelligence F…" at bounding box center [780, 25] width 1559 height 50
click at [51, 31] on img "Dashboard" at bounding box center [50, 25] width 52 height 25
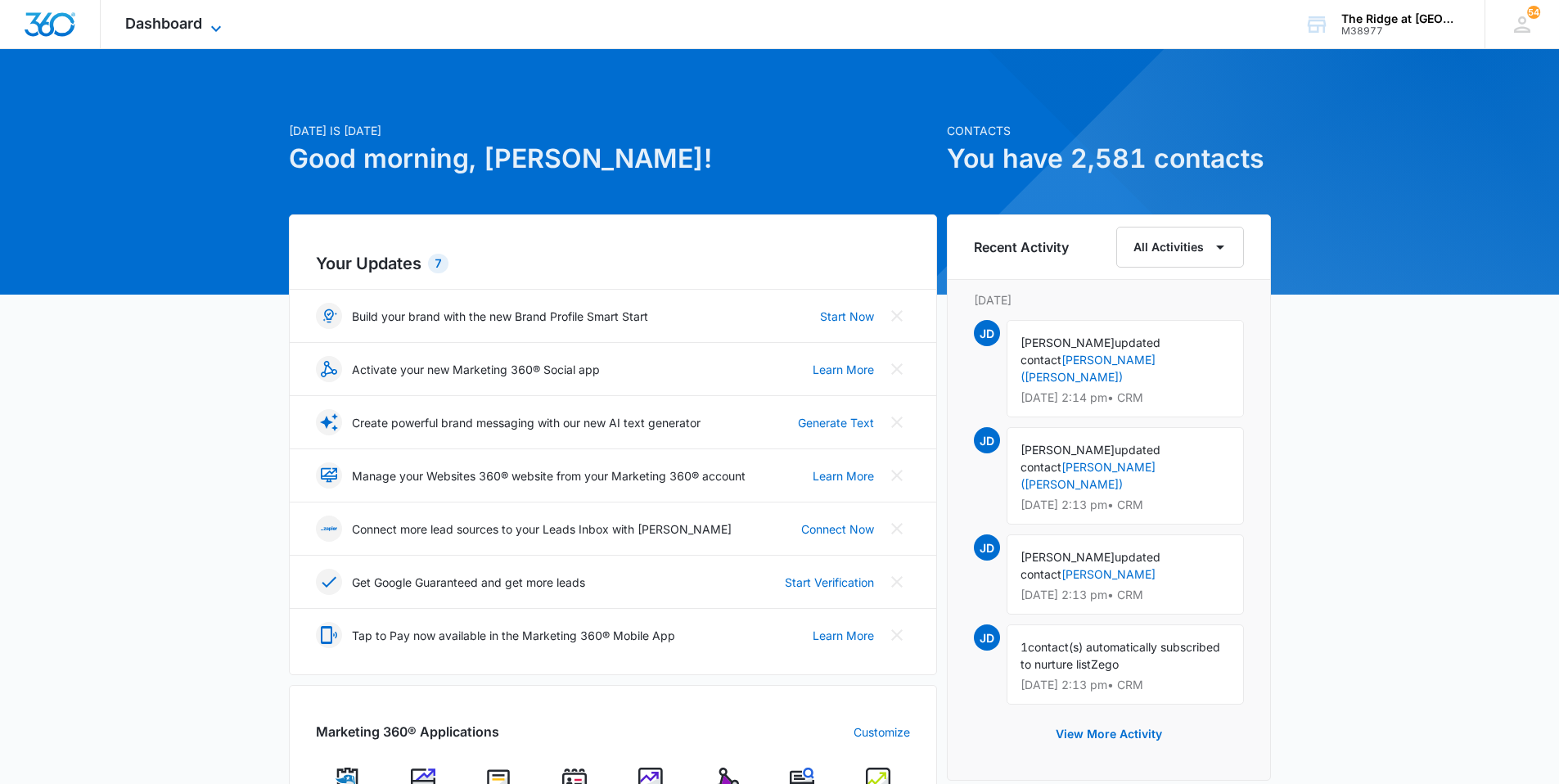
click at [176, 16] on span "Dashboard" at bounding box center [163, 23] width 77 height 17
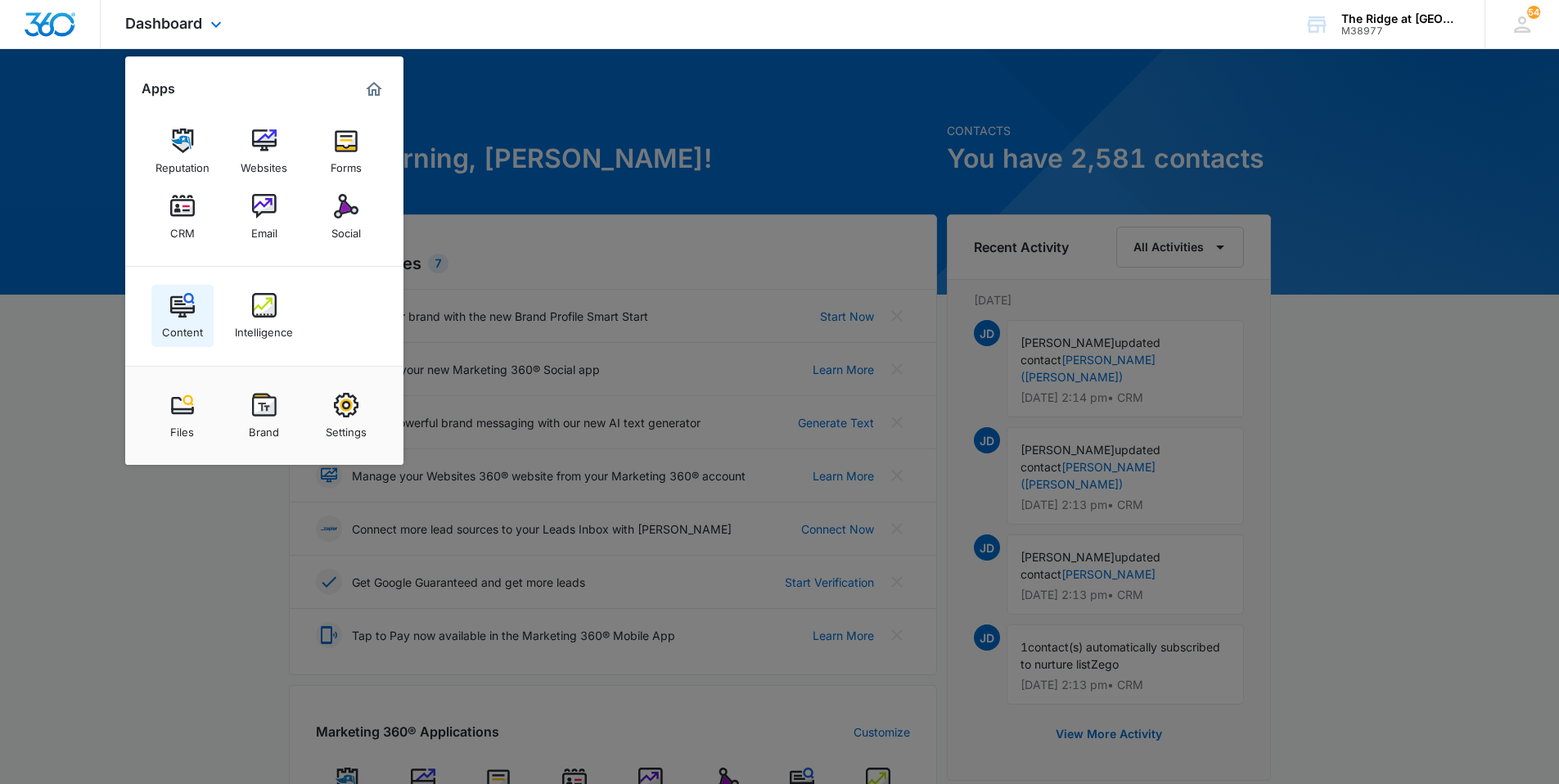
click at [190, 331] on div "Content" at bounding box center [182, 328] width 41 height 21
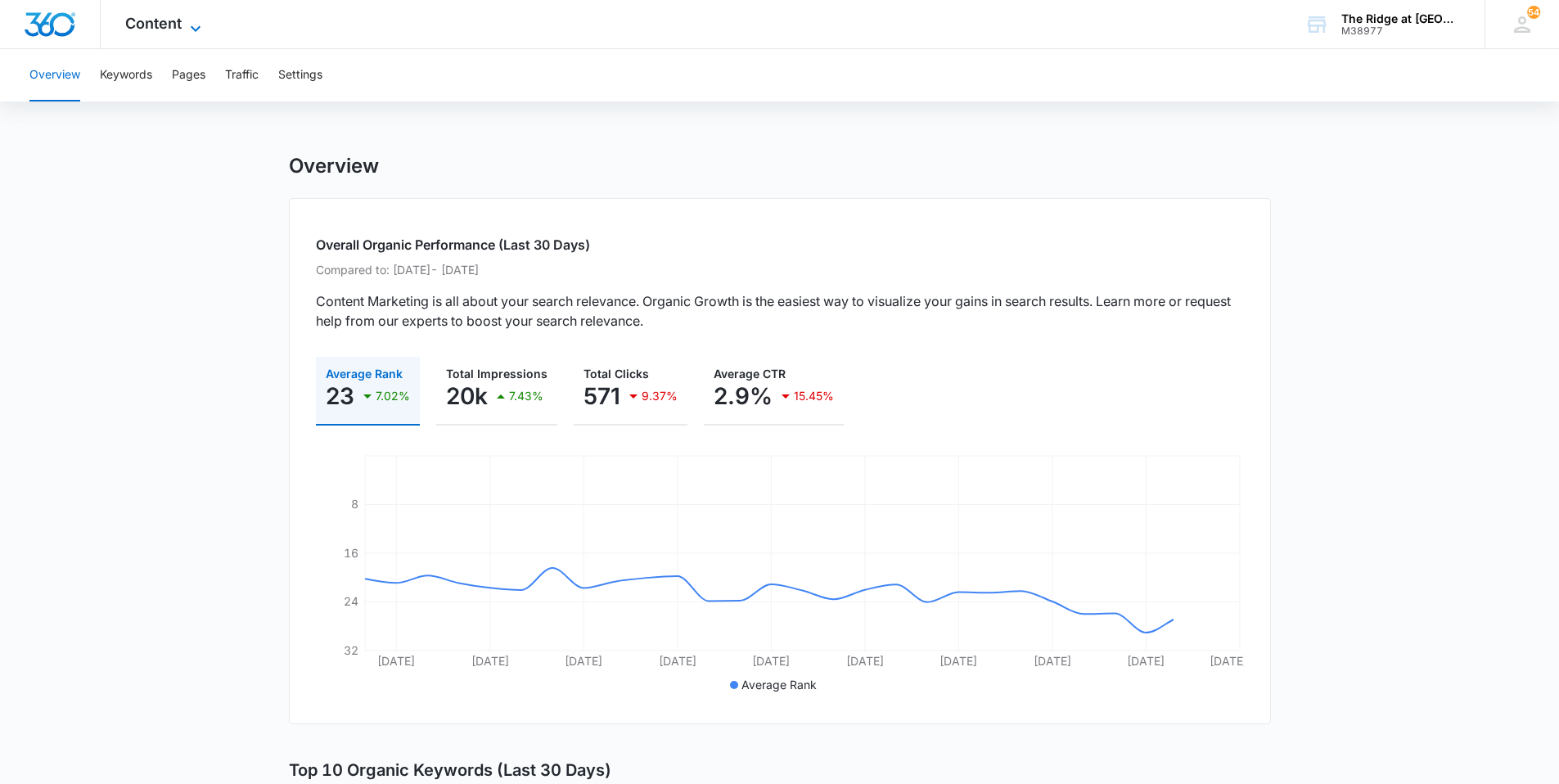
click at [163, 30] on span "Content" at bounding box center [152, 23] width 56 height 17
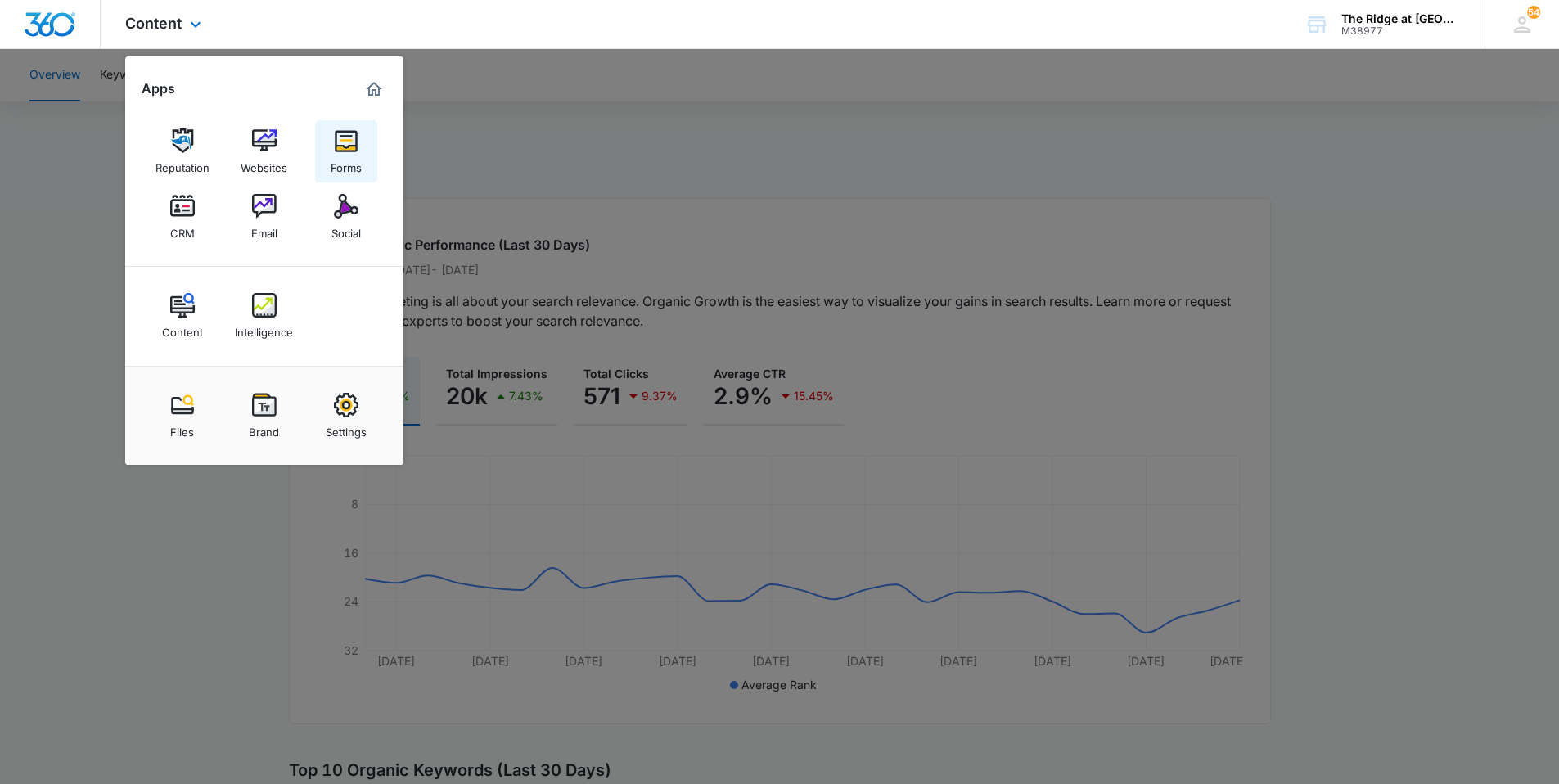
click at [345, 156] on div "Forms" at bounding box center [346, 164] width 31 height 21
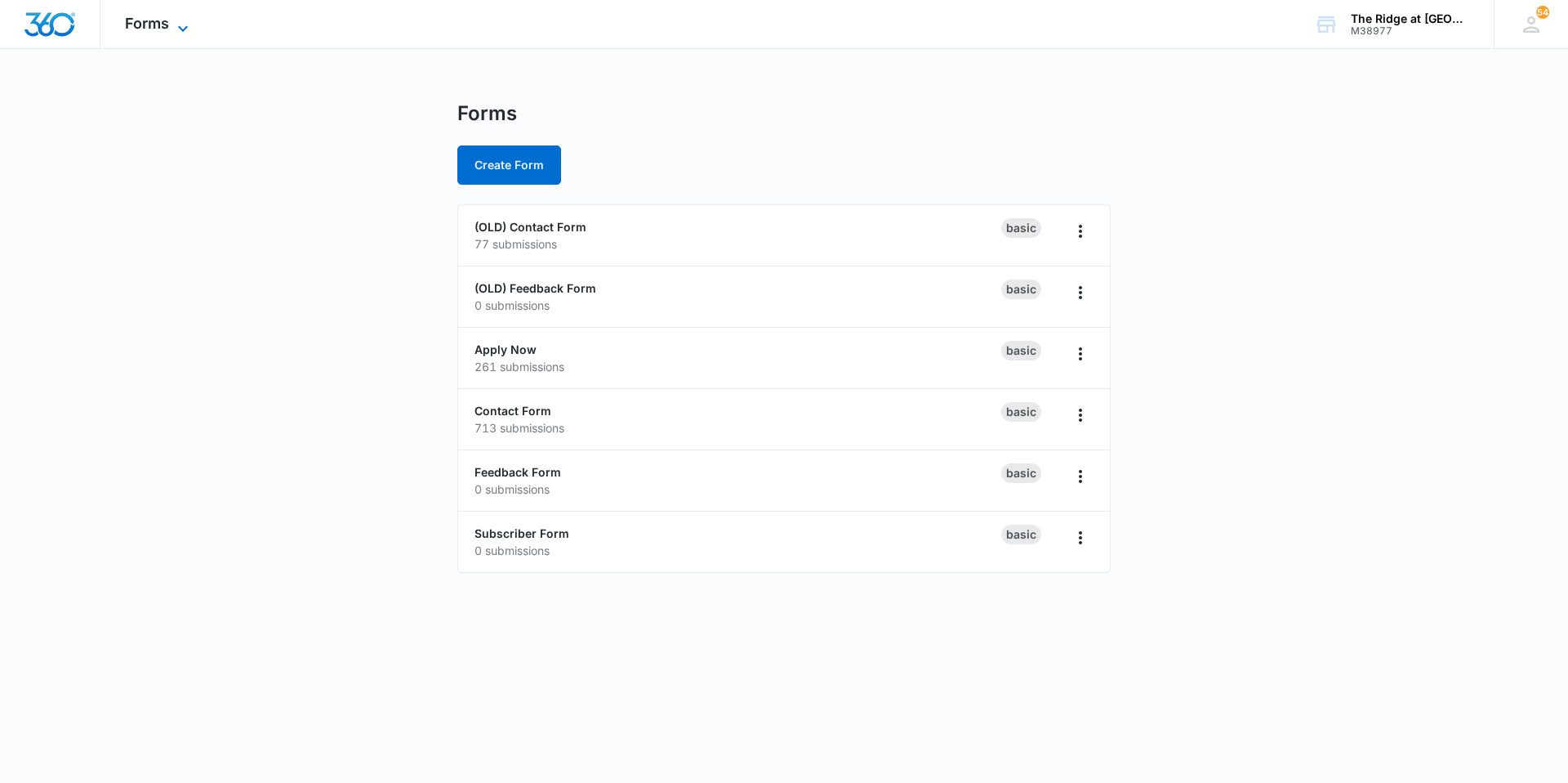
click at [163, 25] on span "Forms" at bounding box center [146, 23] width 44 height 17
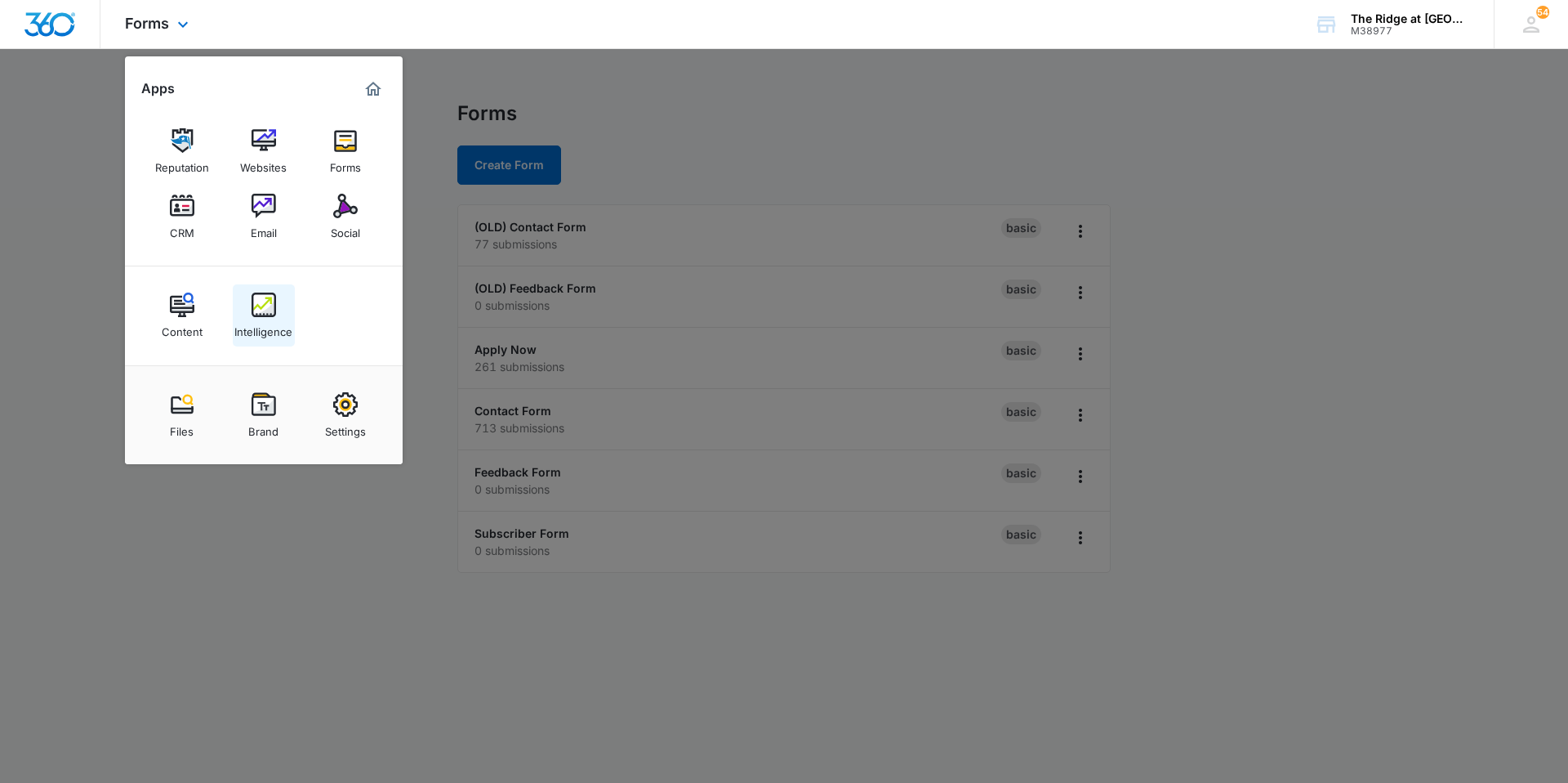
click at [270, 315] on img at bounding box center [263, 304] width 25 height 25
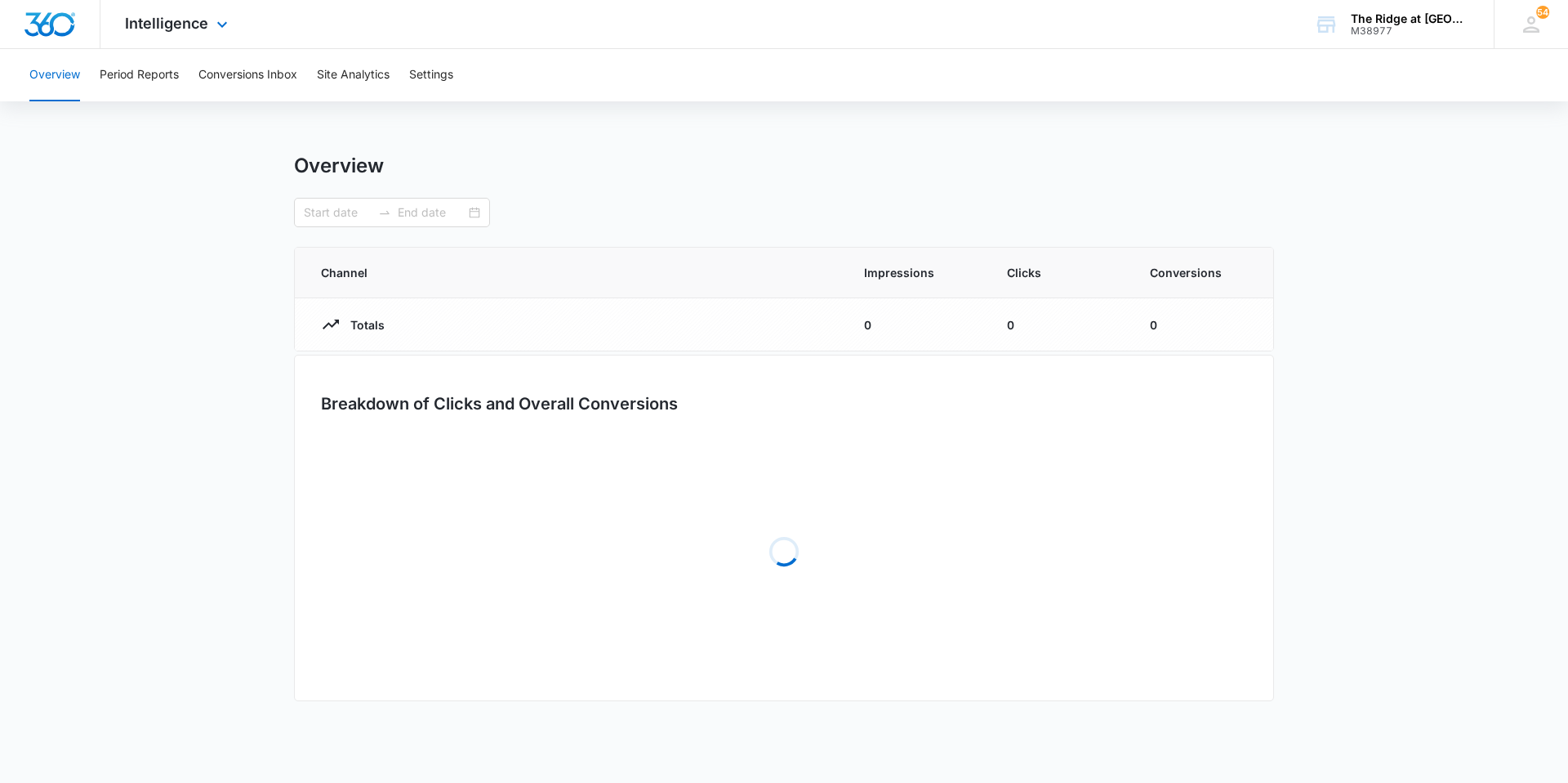
type input "08/05/2025"
type input "[DATE]"
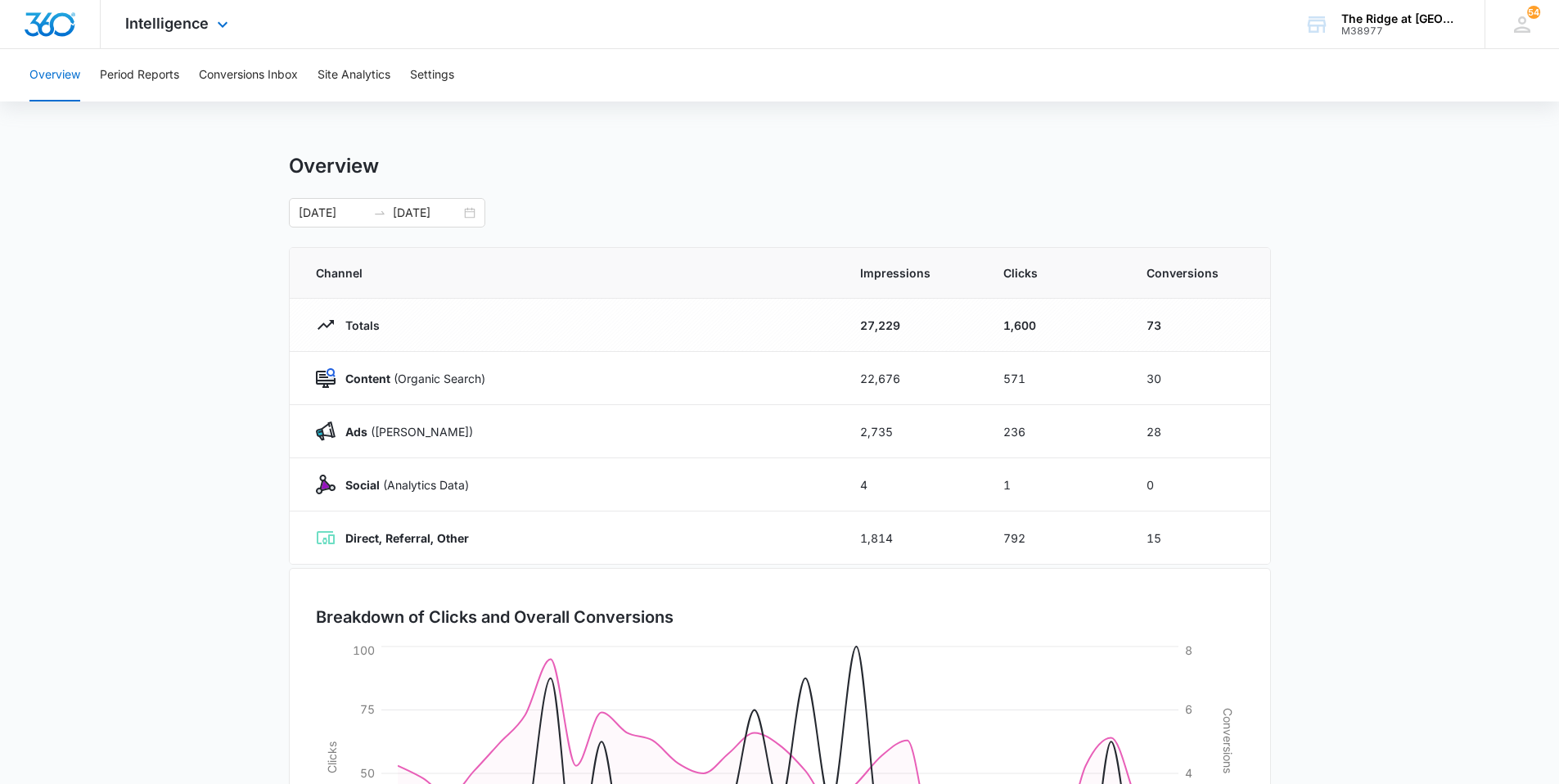
click at [51, 20] on img "Dashboard" at bounding box center [50, 25] width 52 height 25
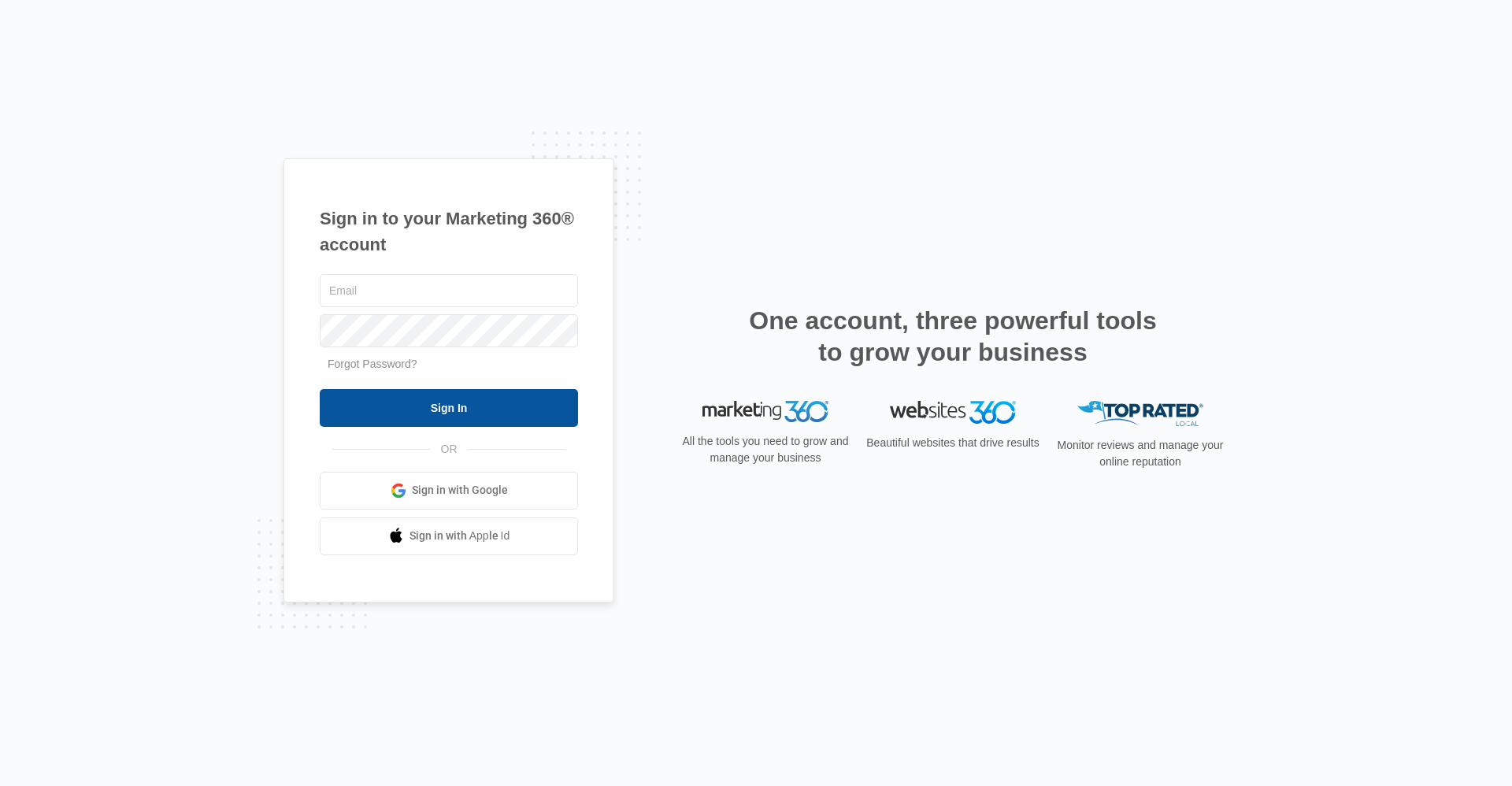
type input "Ridgelease@vintage-corp.com"
click at [453, 419] on input "Sign In" at bounding box center [449, 407] width 259 height 38
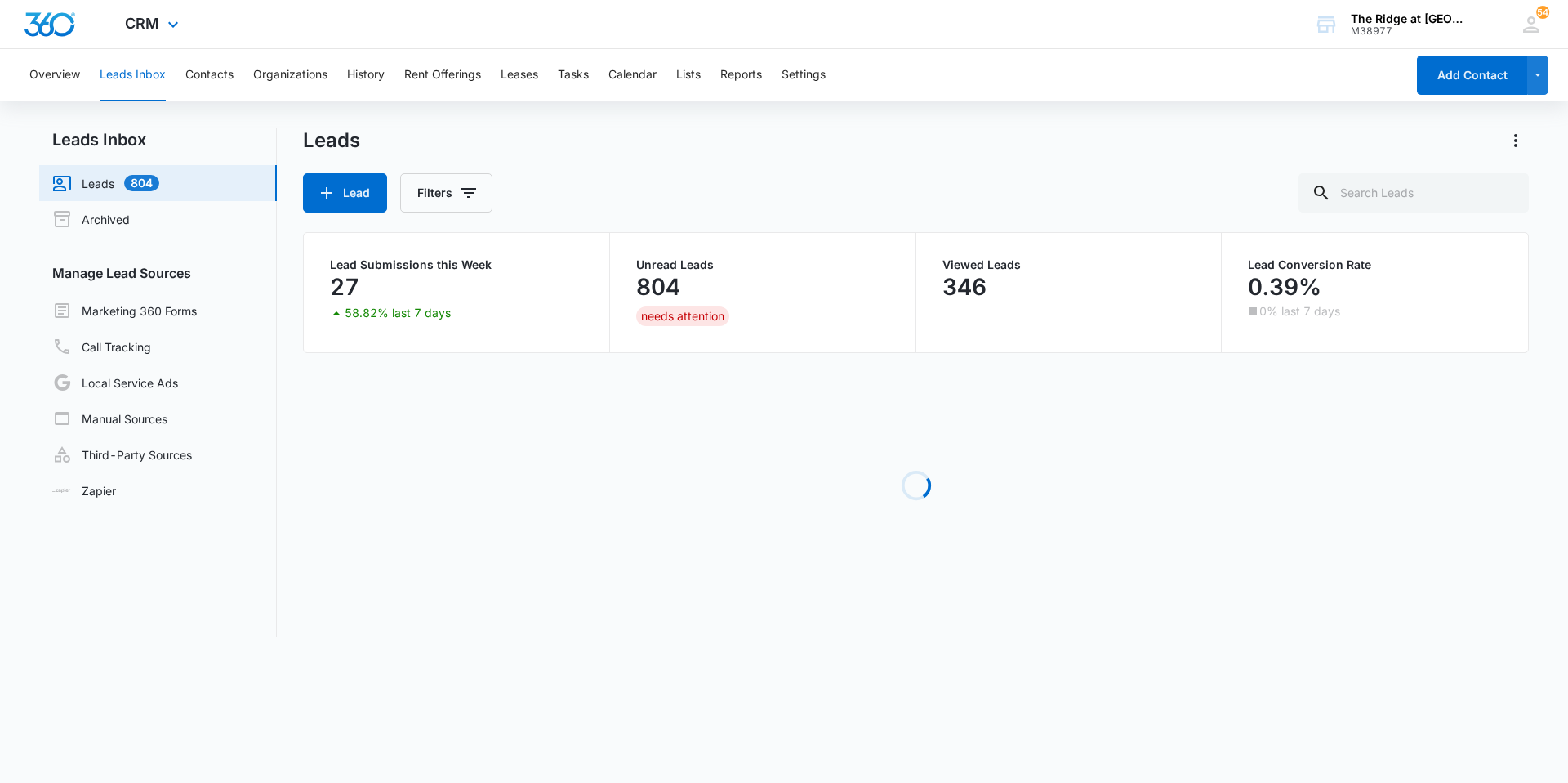
click at [166, 15] on icon at bounding box center [173, 24] width 20 height 20
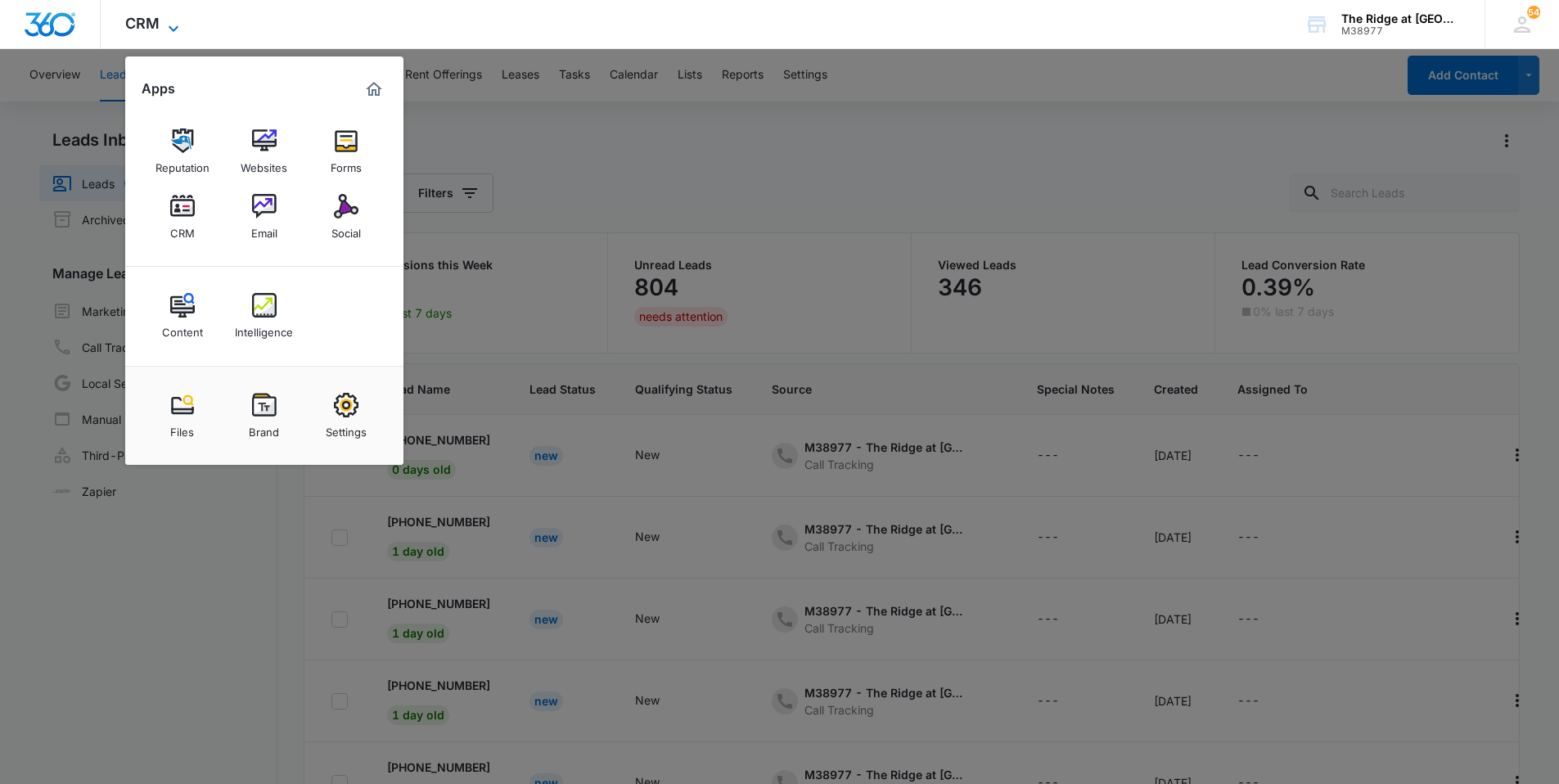
click at [175, 31] on icon at bounding box center [173, 29] width 20 height 20
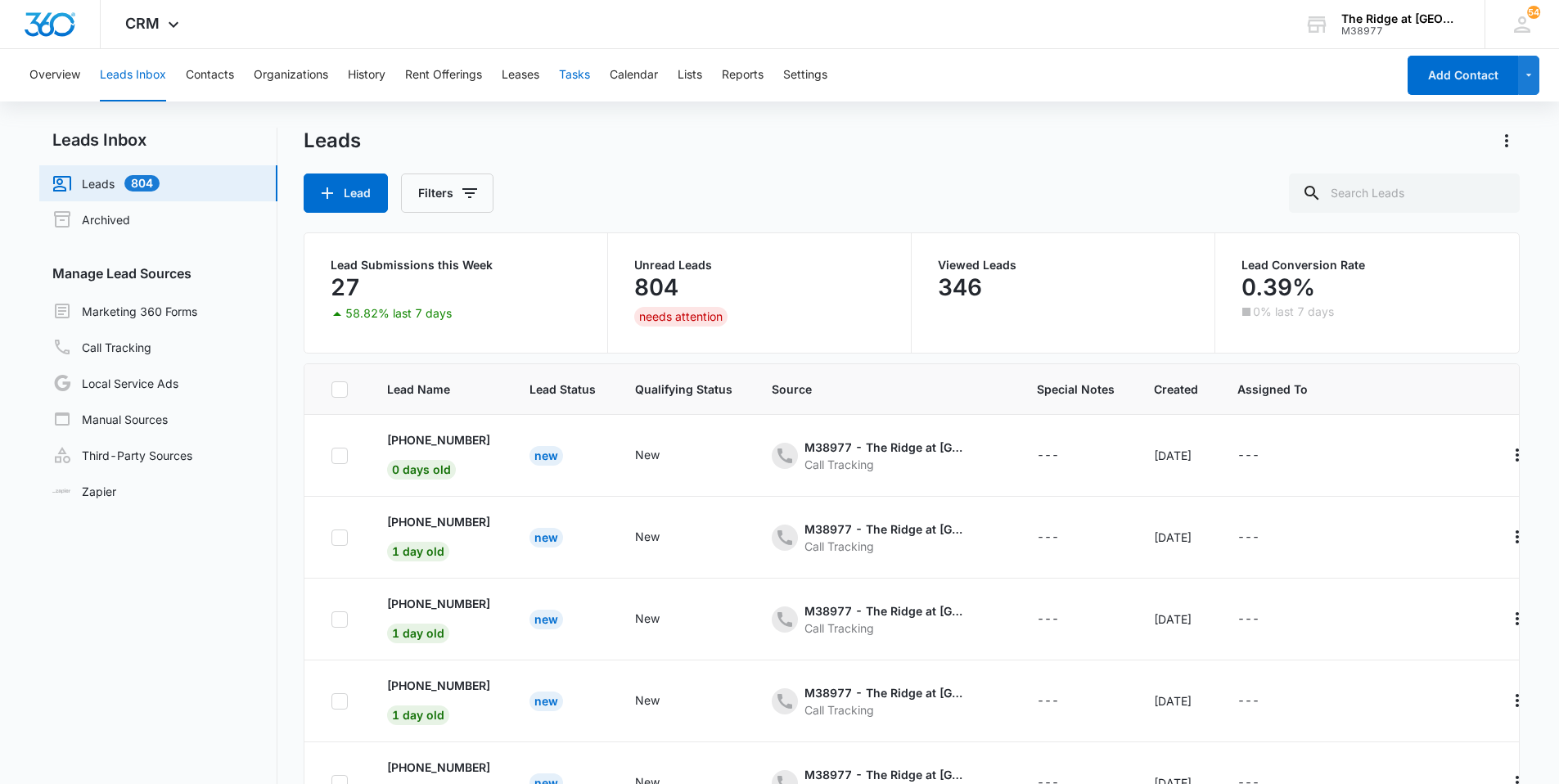
click at [575, 72] on button "Tasks" at bounding box center [575, 75] width 31 height 52
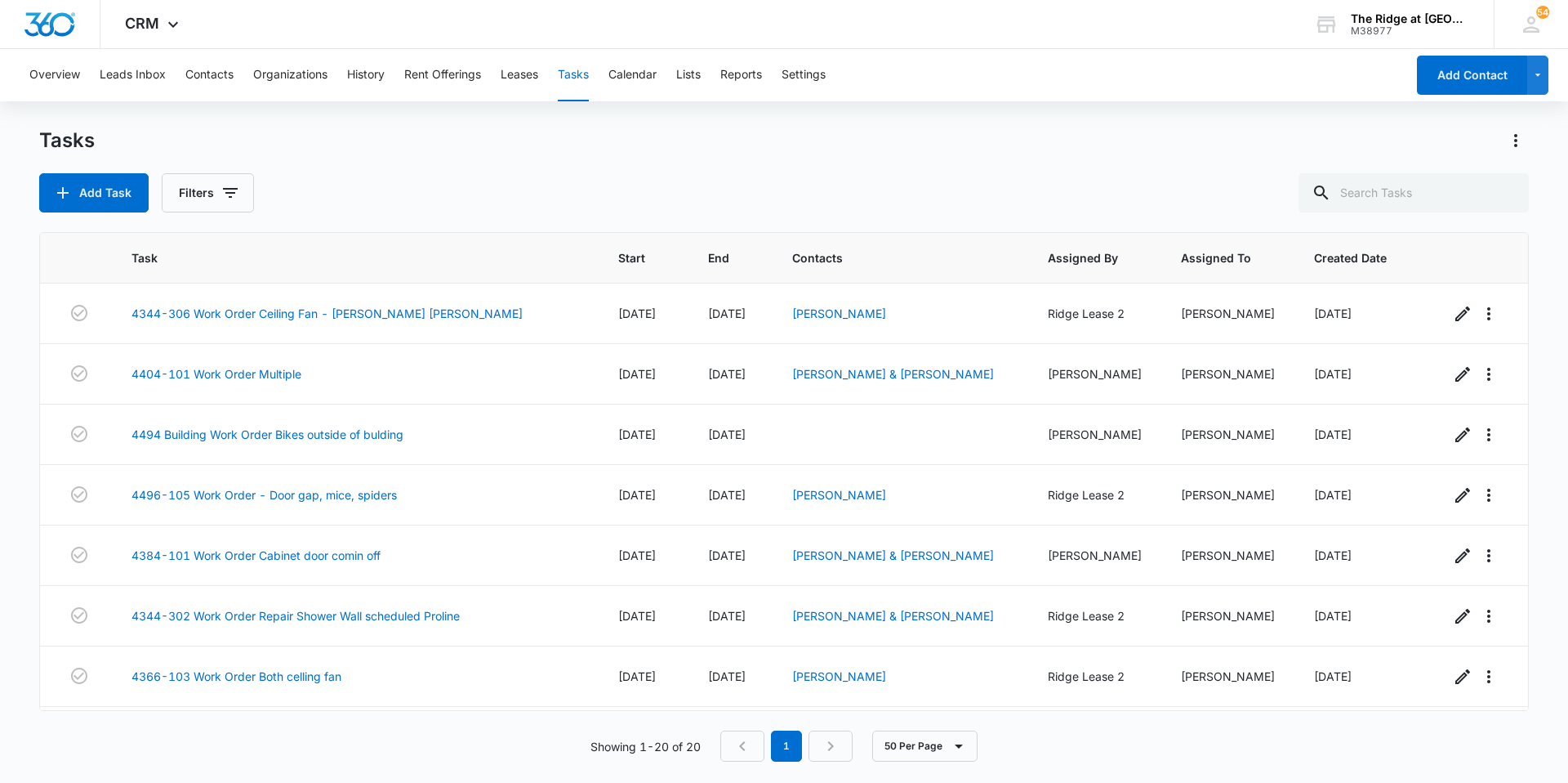
click at [864, 158] on div "Tasks Add Task Filters" at bounding box center [784, 169] width 1489 height 85
click at [206, 72] on button "Contacts" at bounding box center [209, 75] width 48 height 52
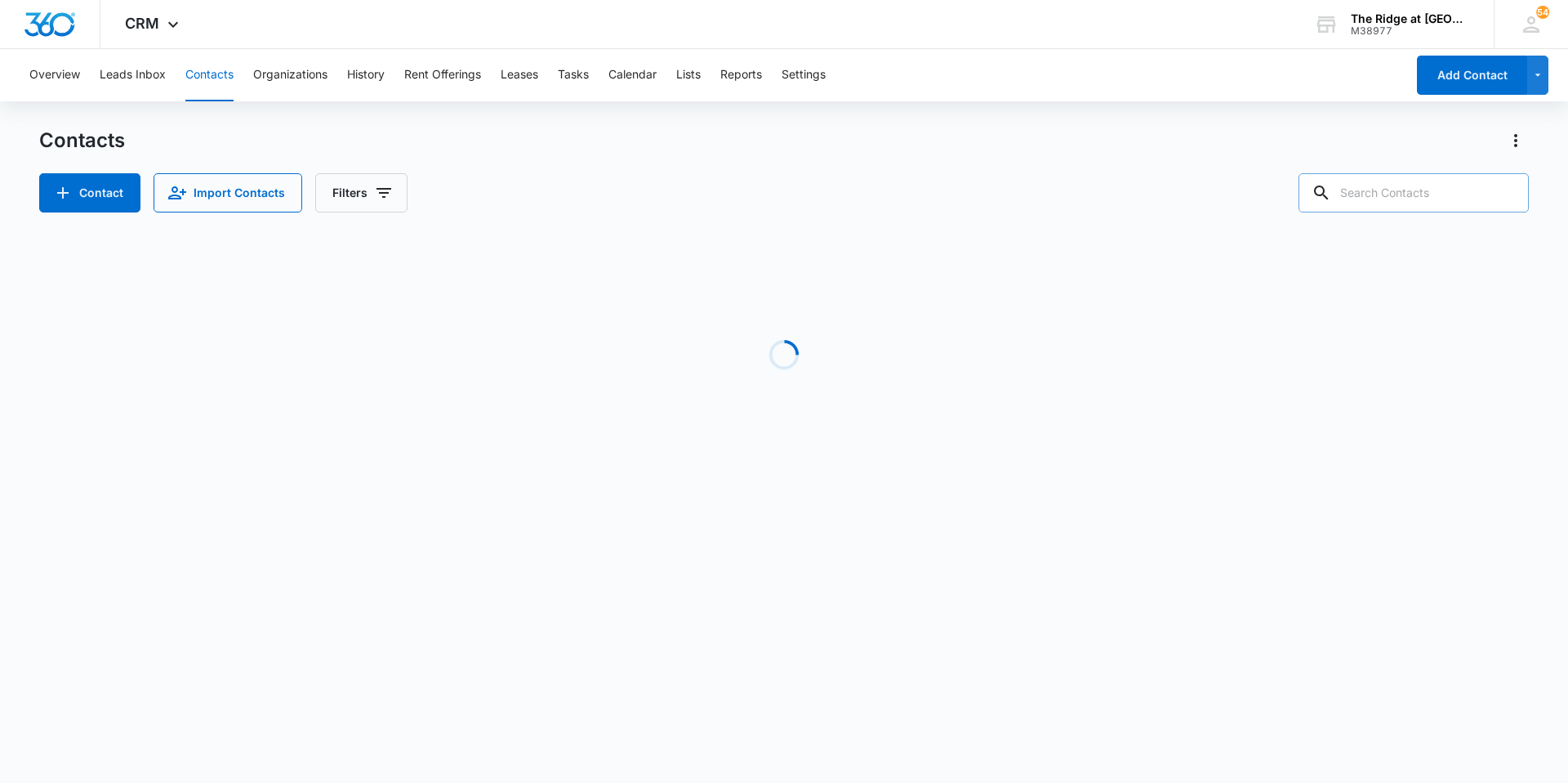
click at [1411, 209] on input "text" at bounding box center [1413, 192] width 230 height 39
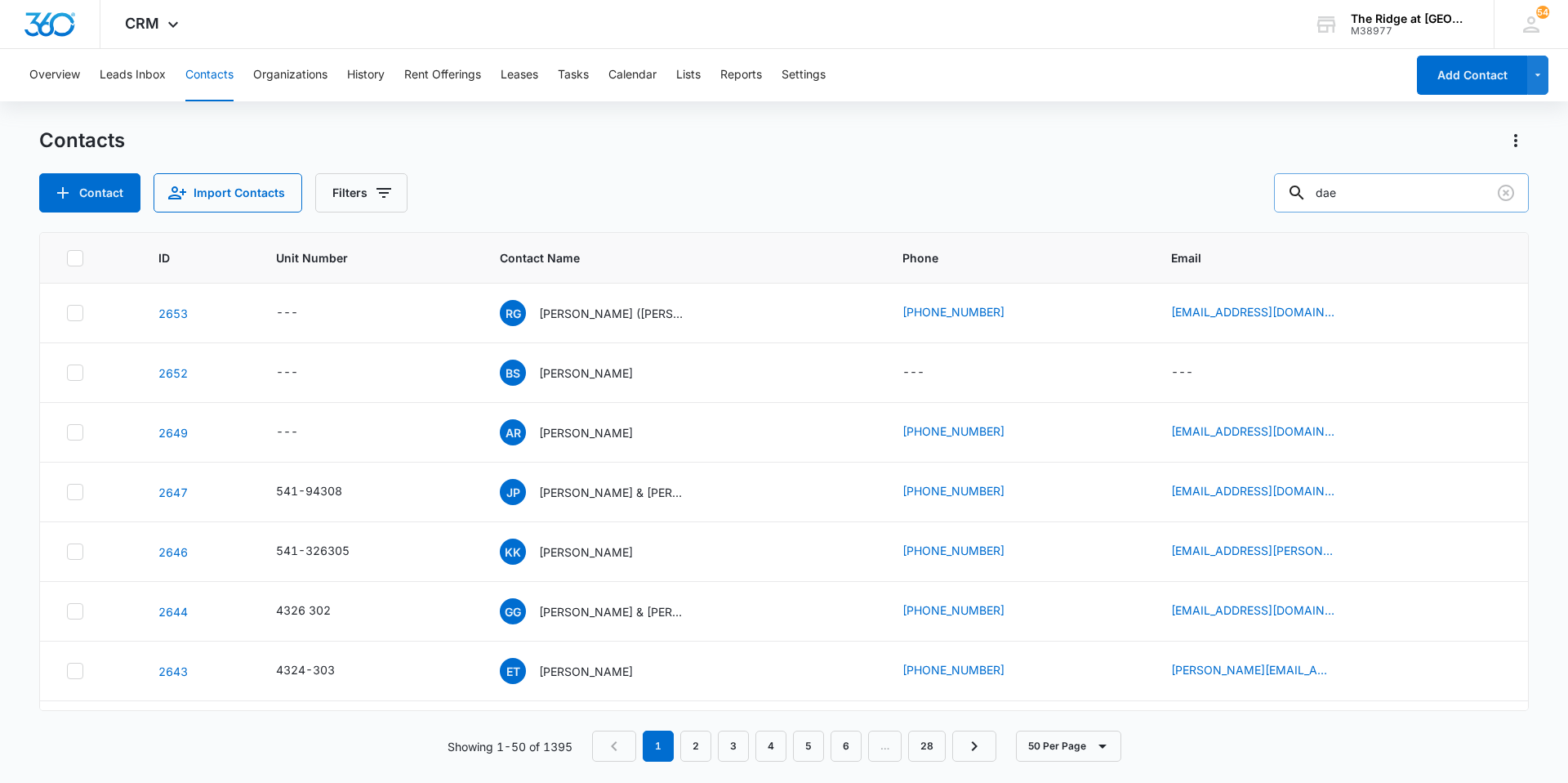
type input "dae"
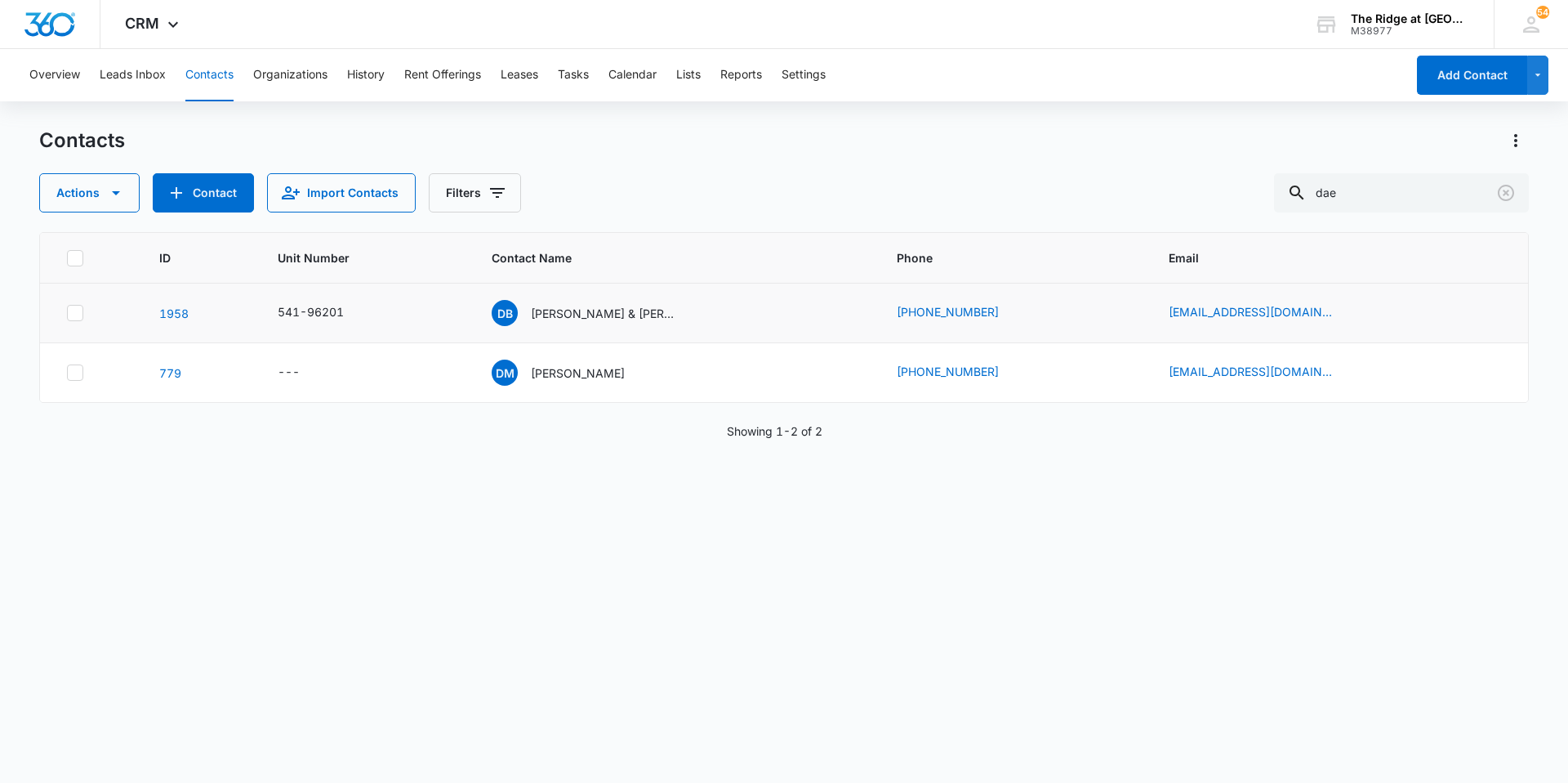
click at [772, 306] on div "DB [PERSON_NAME] & [PERSON_NAME]" at bounding box center [674, 312] width 366 height 26
drag, startPoint x: 1406, startPoint y: 202, endPoint x: 1240, endPoint y: 202, distance: 166.0
click at [1240, 202] on div "Actions Contact Import Contacts Filters dae" at bounding box center [784, 192] width 1489 height 39
type input "541-94201"
drag, startPoint x: 1384, startPoint y: 194, endPoint x: 1194, endPoint y: 206, distance: 190.4
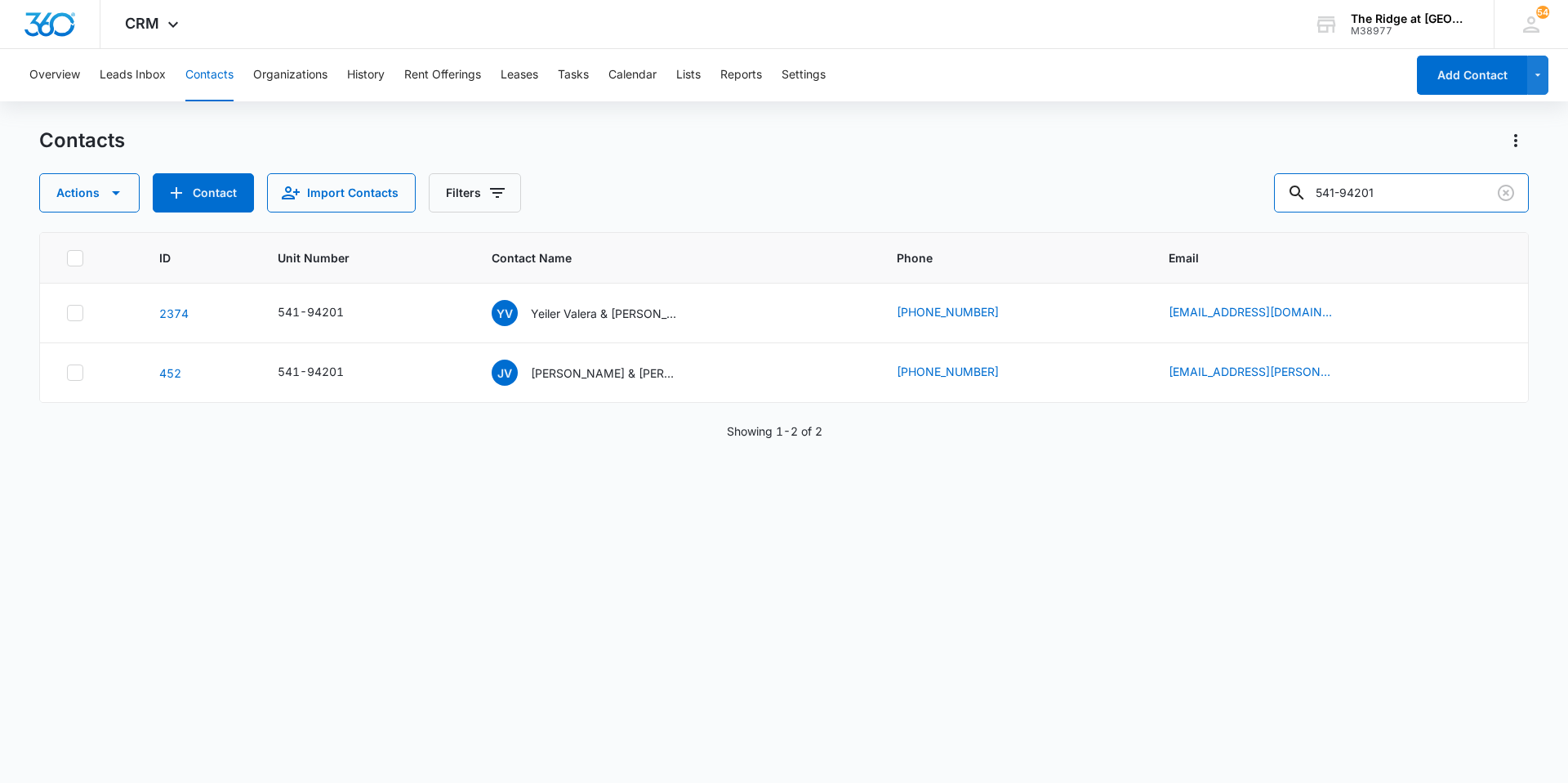
click at [1194, 206] on div "Actions Contact Import Contacts Filters 541-94201" at bounding box center [784, 192] width 1489 height 39
click at [1426, 186] on input "541-94201" at bounding box center [1402, 192] width 255 height 39
drag, startPoint x: 1425, startPoint y: 188, endPoint x: 1245, endPoint y: 191, distance: 180.0
click at [1245, 191] on div "Actions Contact Import Contacts Filters 541-94201" at bounding box center [784, 192] width 1489 height 39
click at [615, 303] on div "YV Yeiler Valera & [PERSON_NAME]" at bounding box center [585, 312] width 186 height 26
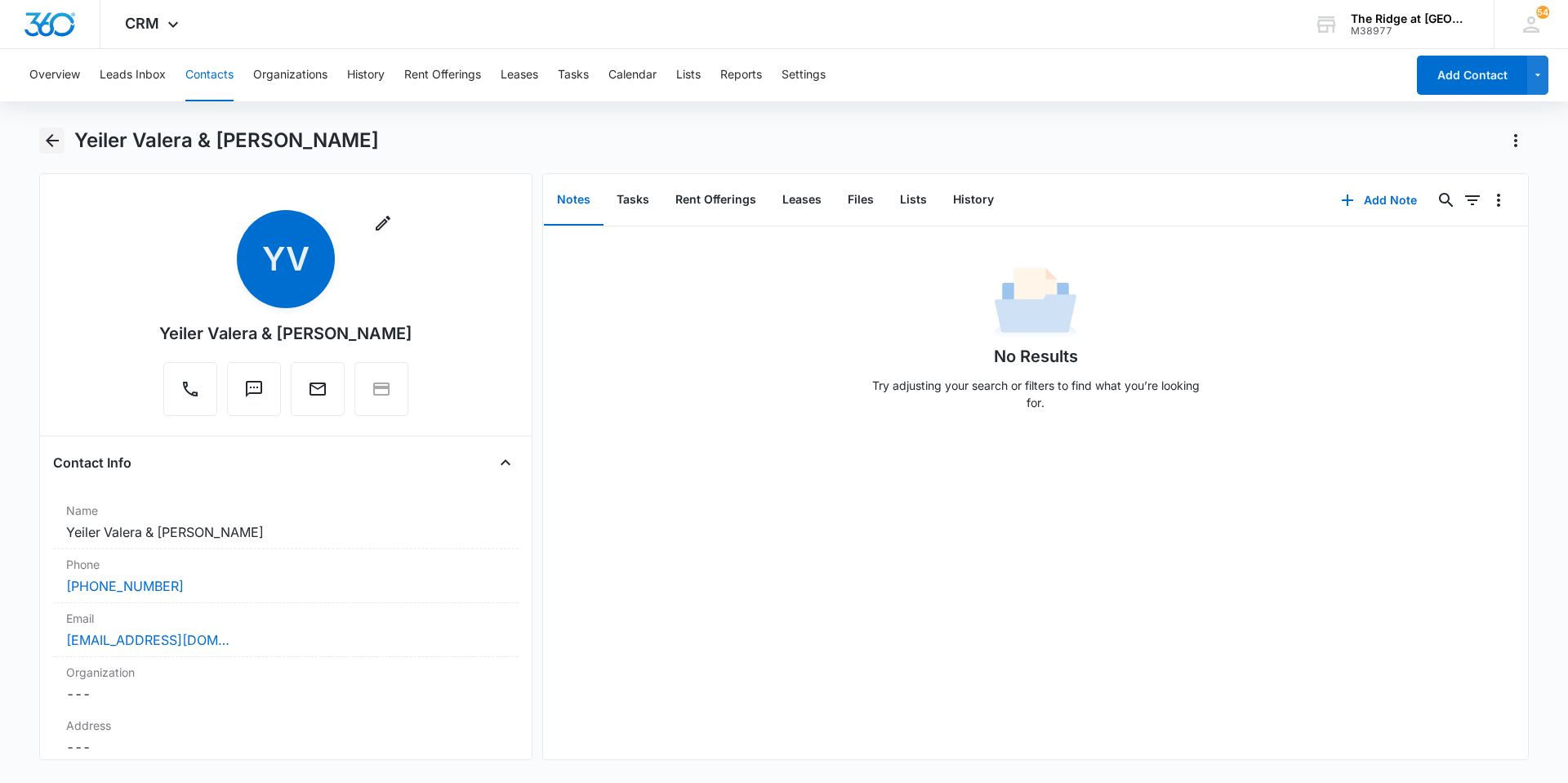
click at [45, 136] on icon "Back" at bounding box center [52, 140] width 20 height 20
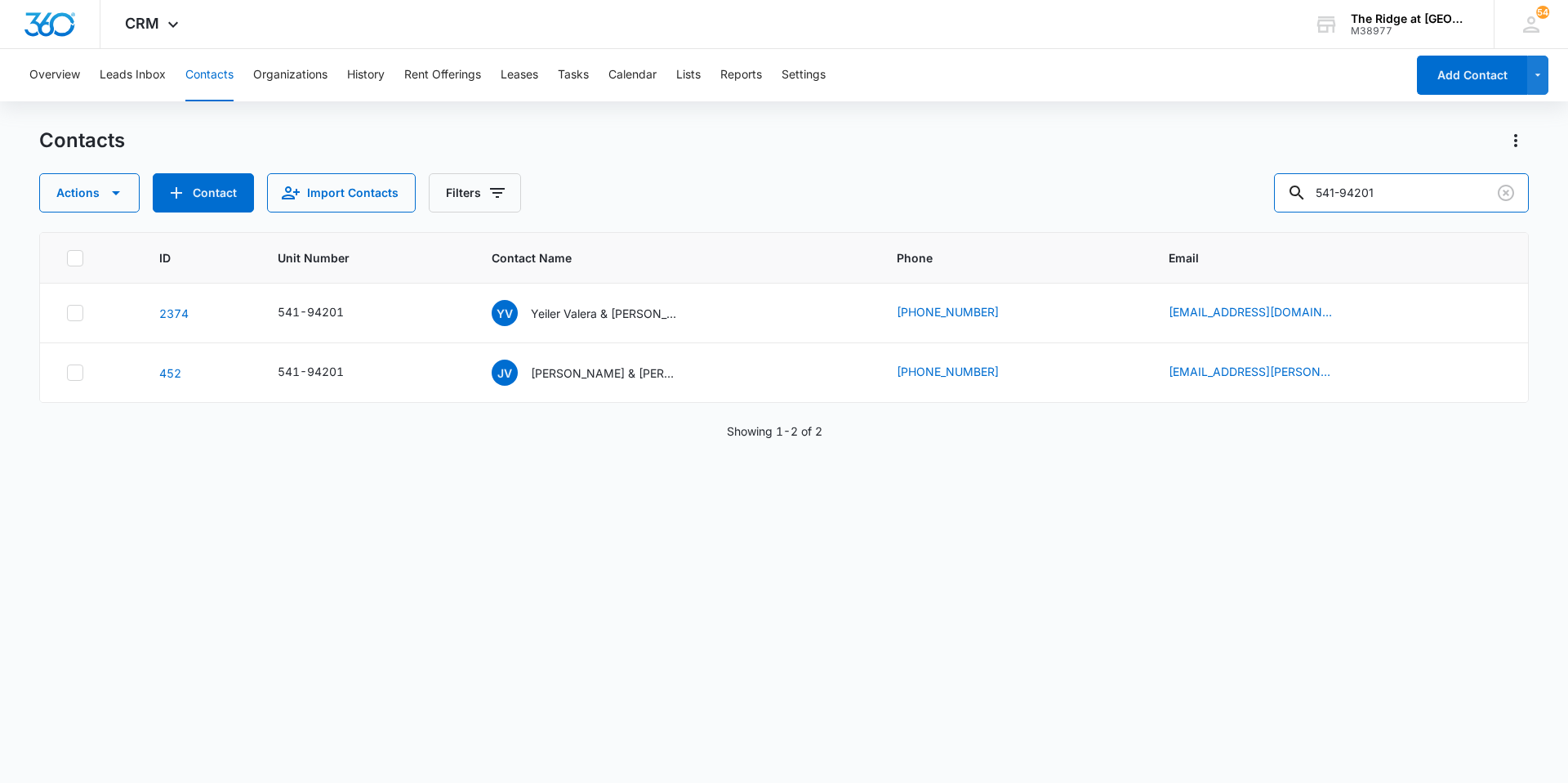
drag, startPoint x: 1335, startPoint y: 205, endPoint x: 1181, endPoint y: 236, distance: 157.1
click at [1181, 236] on div "Contacts Actions Contact Import Contacts Filters 541-94201 ID Unit Number Conta…" at bounding box center [784, 454] width 1489 height 654
type input "dae"
click at [816, 146] on div "Contacts" at bounding box center [784, 140] width 1489 height 26
click at [425, 321] on div "541-96201" at bounding box center [365, 313] width 175 height 20
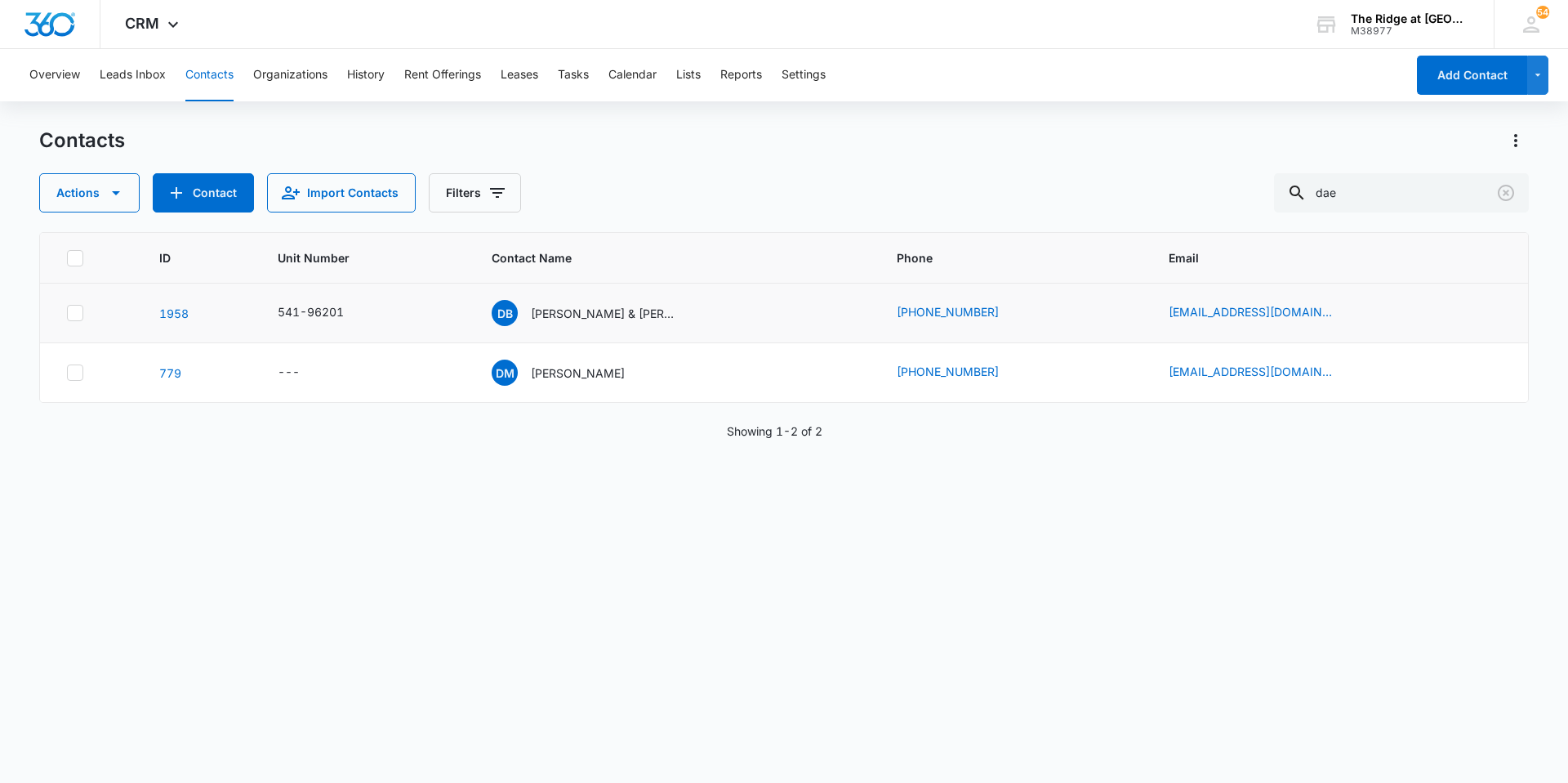
click at [425, 321] on div "541-96201" at bounding box center [365, 313] width 175 height 20
click at [621, 318] on p "[PERSON_NAME] & [PERSON_NAME]" at bounding box center [604, 313] width 147 height 17
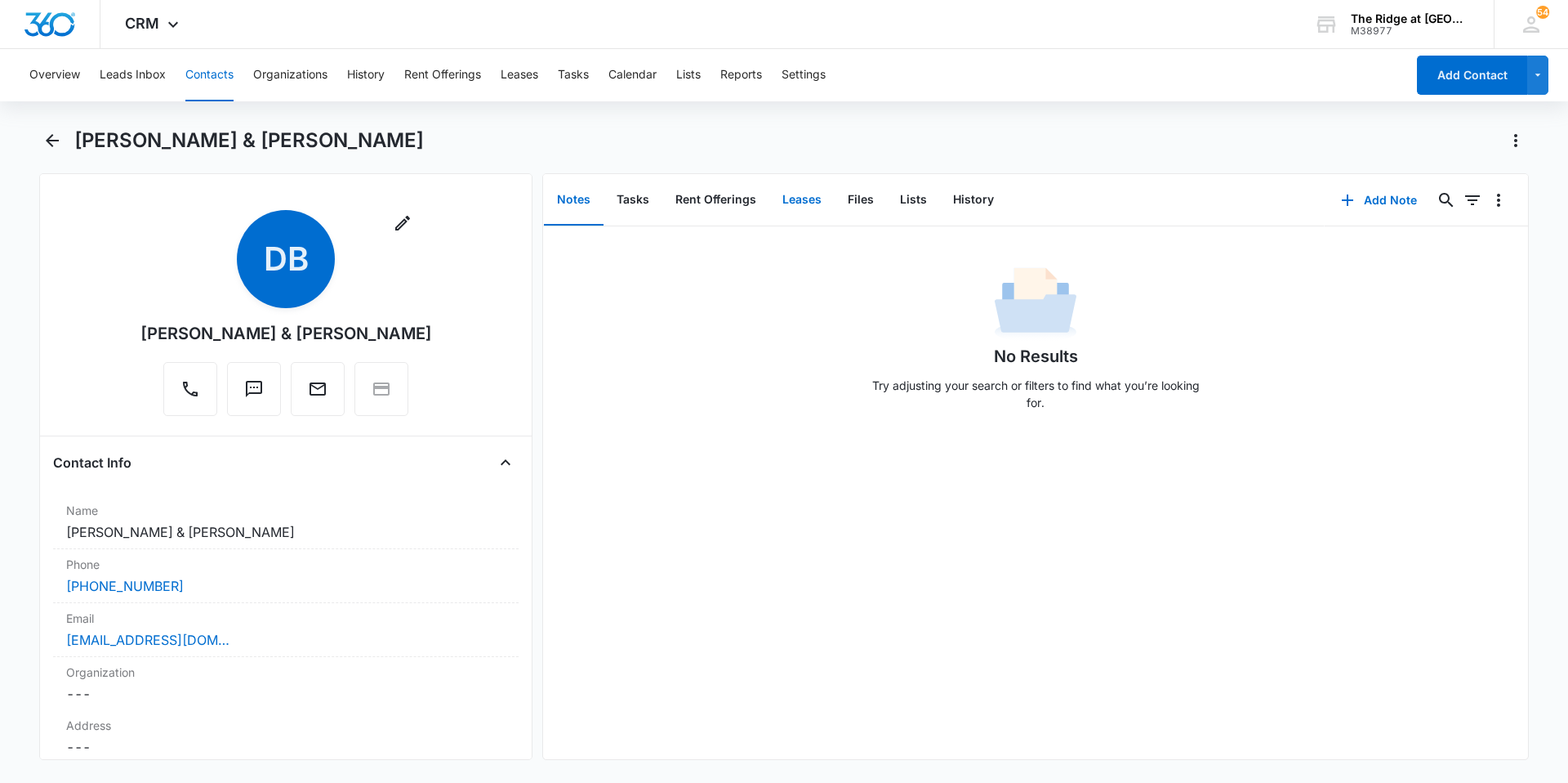
click at [799, 202] on button "Leases" at bounding box center [802, 200] width 66 height 50
click at [868, 200] on button "Files" at bounding box center [861, 200] width 52 height 50
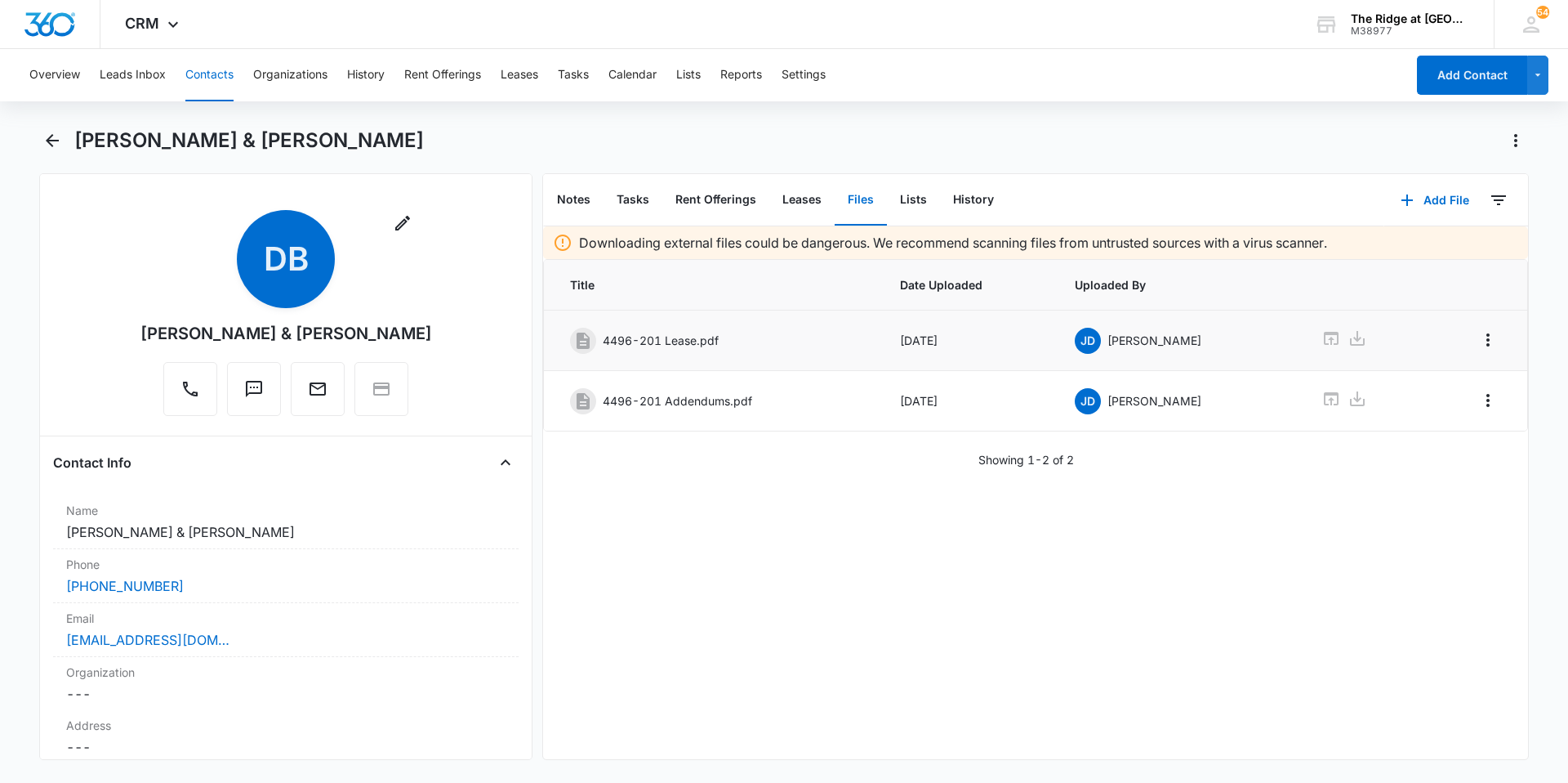
click at [680, 337] on p "4496-201 Lease.pdf" at bounding box center [661, 341] width 116 height 17
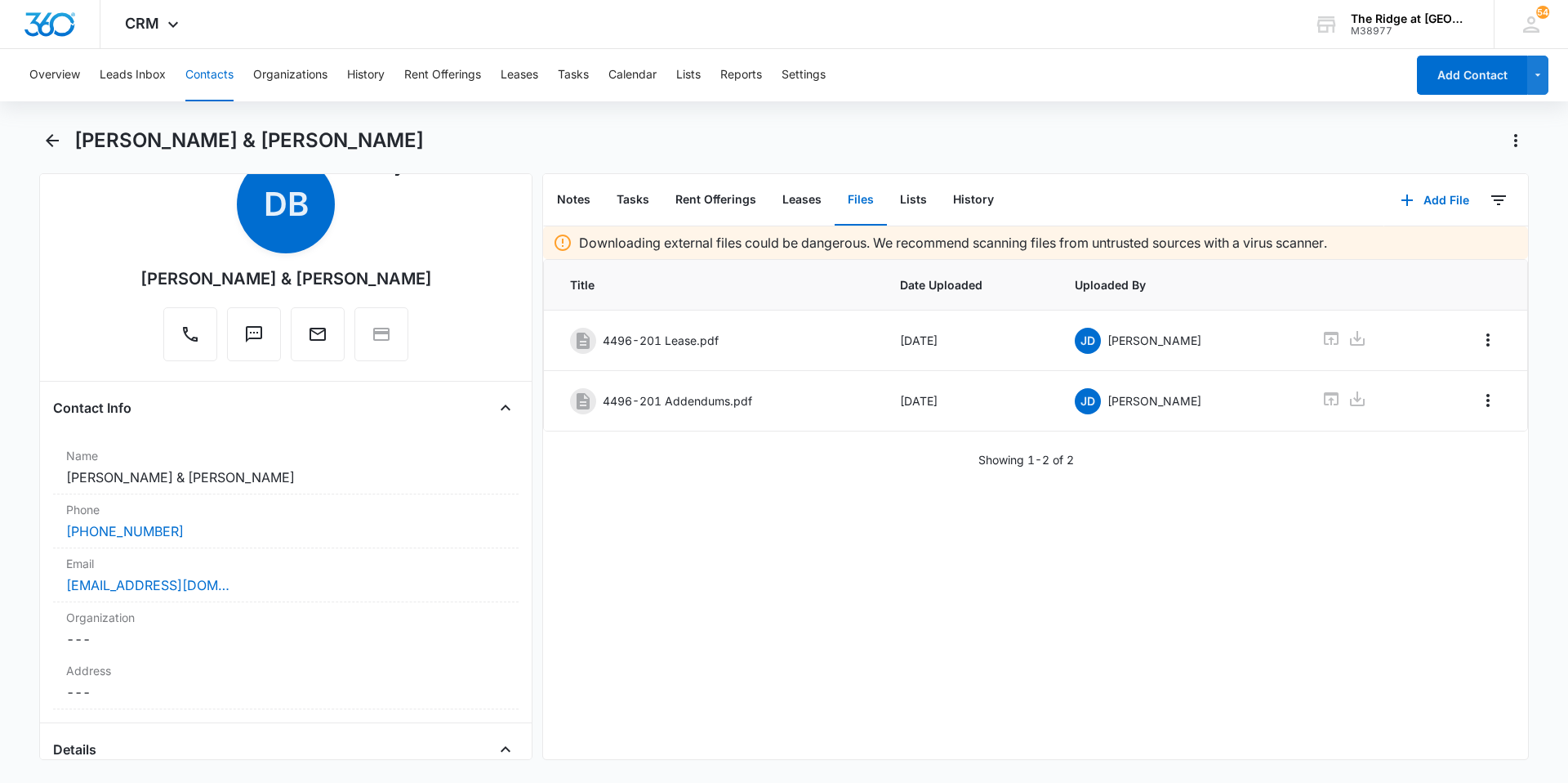
scroll to position [82, 0]
